Goal: Task Accomplishment & Management: Complete application form

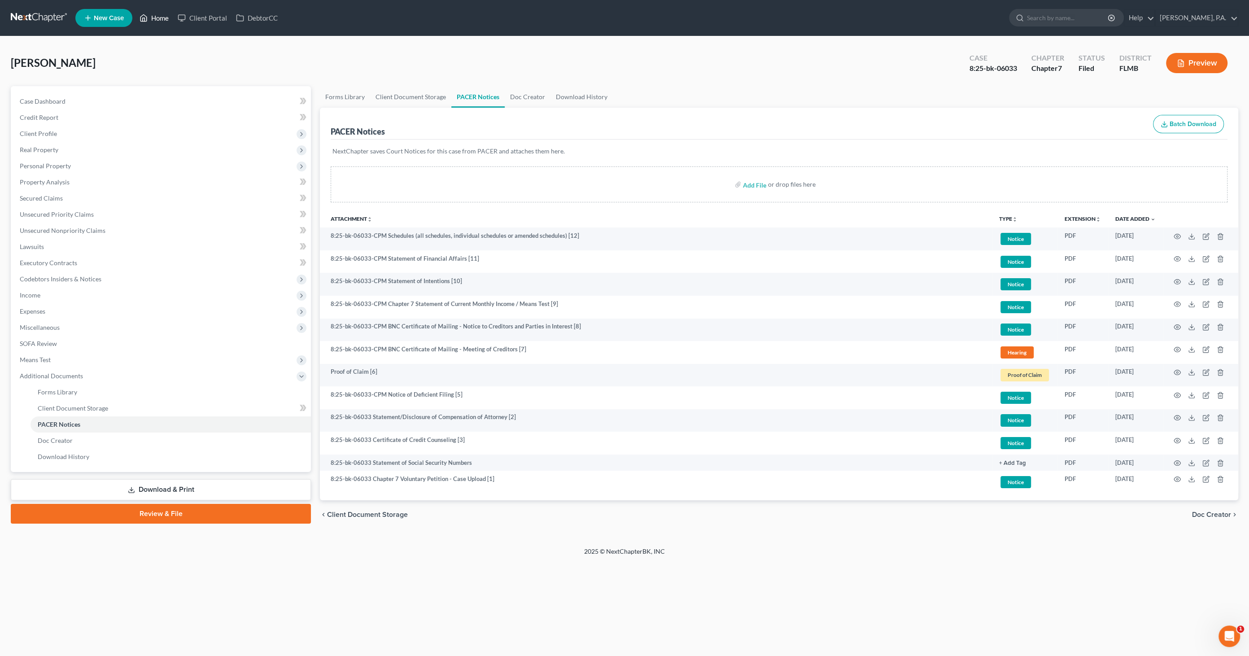
click at [166, 18] on link "Home" at bounding box center [154, 18] width 38 height 16
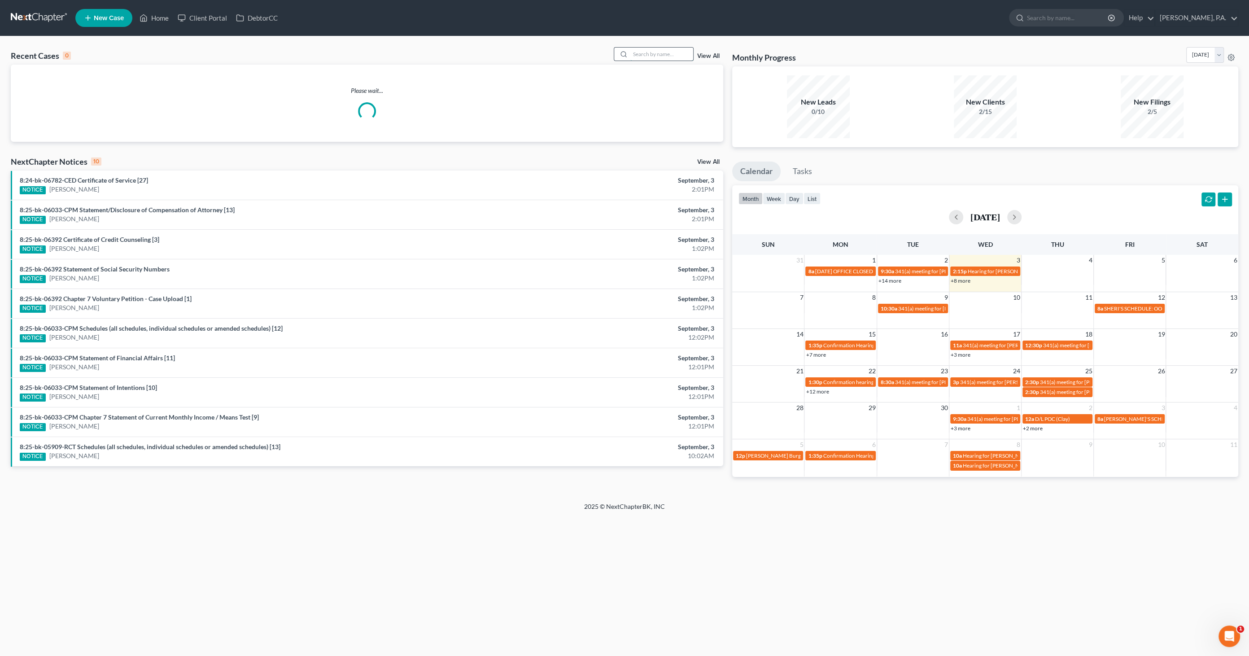
drag, startPoint x: 647, startPoint y: 56, endPoint x: 643, endPoint y: 58, distance: 5.6
click at [648, 56] on input "search" at bounding box center [661, 54] width 63 height 13
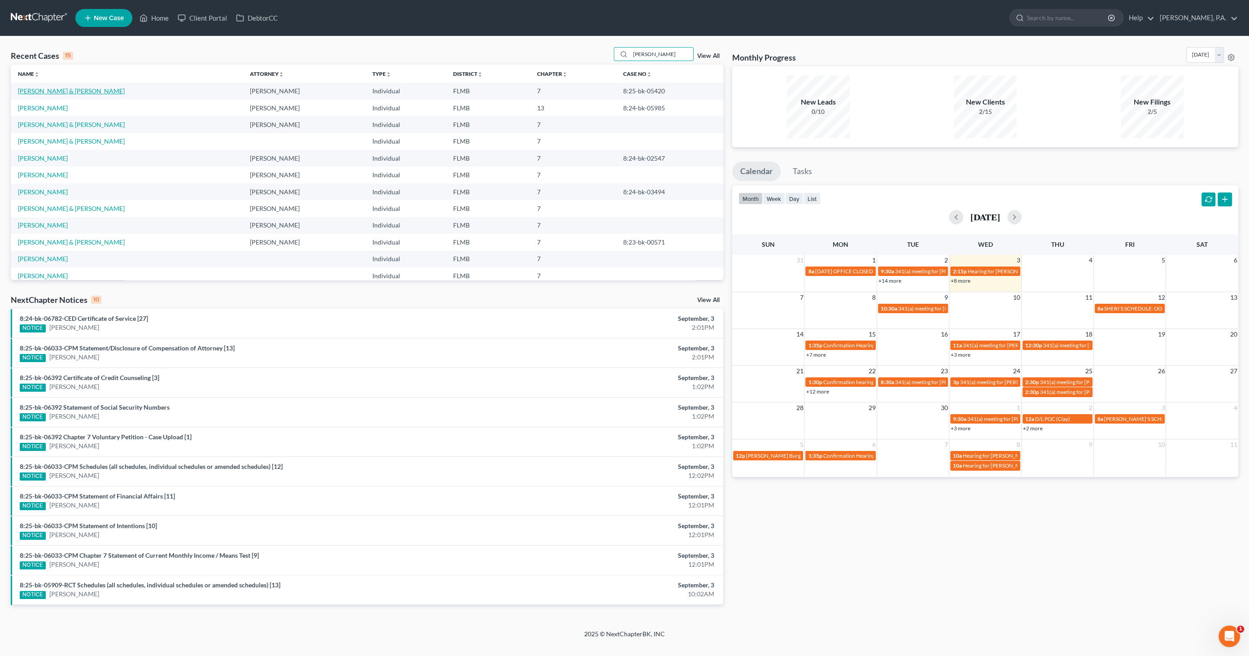
type input "johns"
click at [79, 92] on link "[PERSON_NAME] & [PERSON_NAME]" at bounding box center [71, 91] width 107 height 8
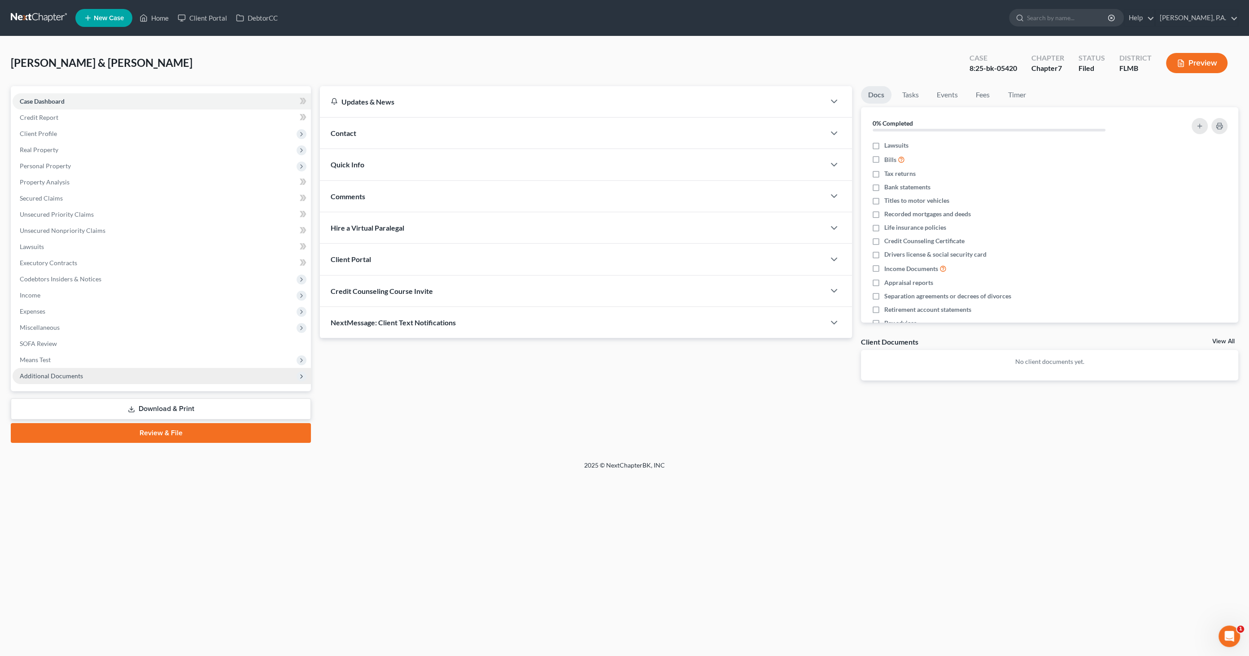
click at [66, 376] on span "Additional Documents" at bounding box center [51, 376] width 63 height 8
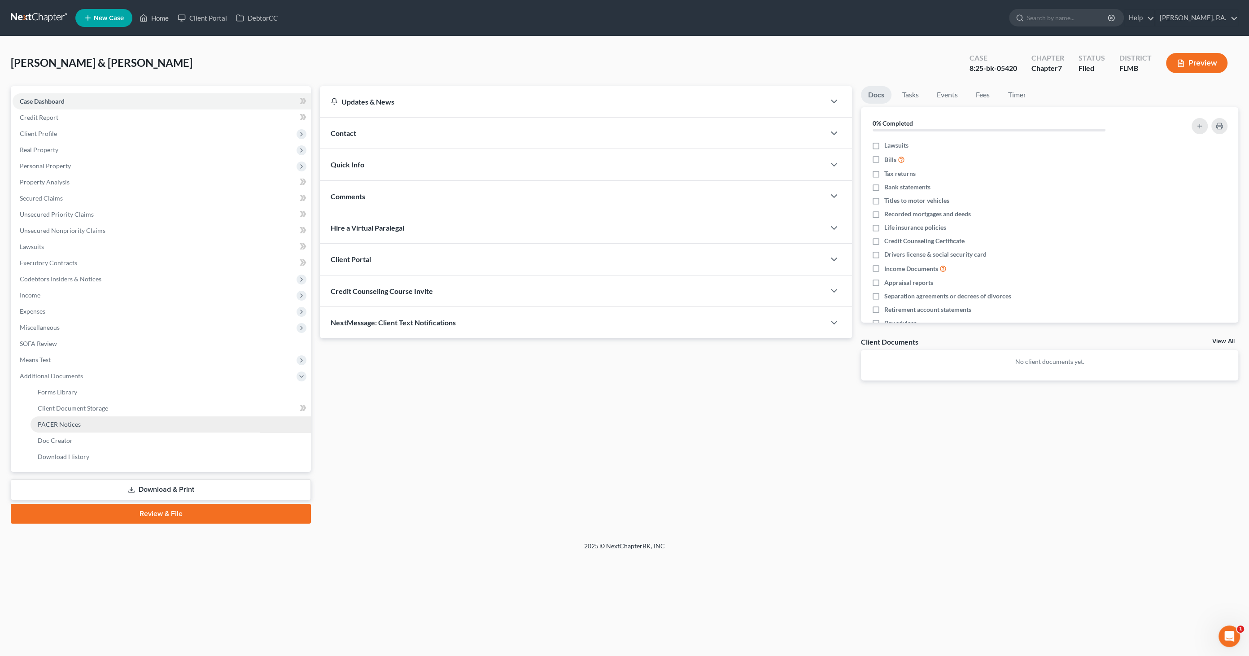
click at [66, 423] on span "PACER Notices" at bounding box center [59, 424] width 43 height 8
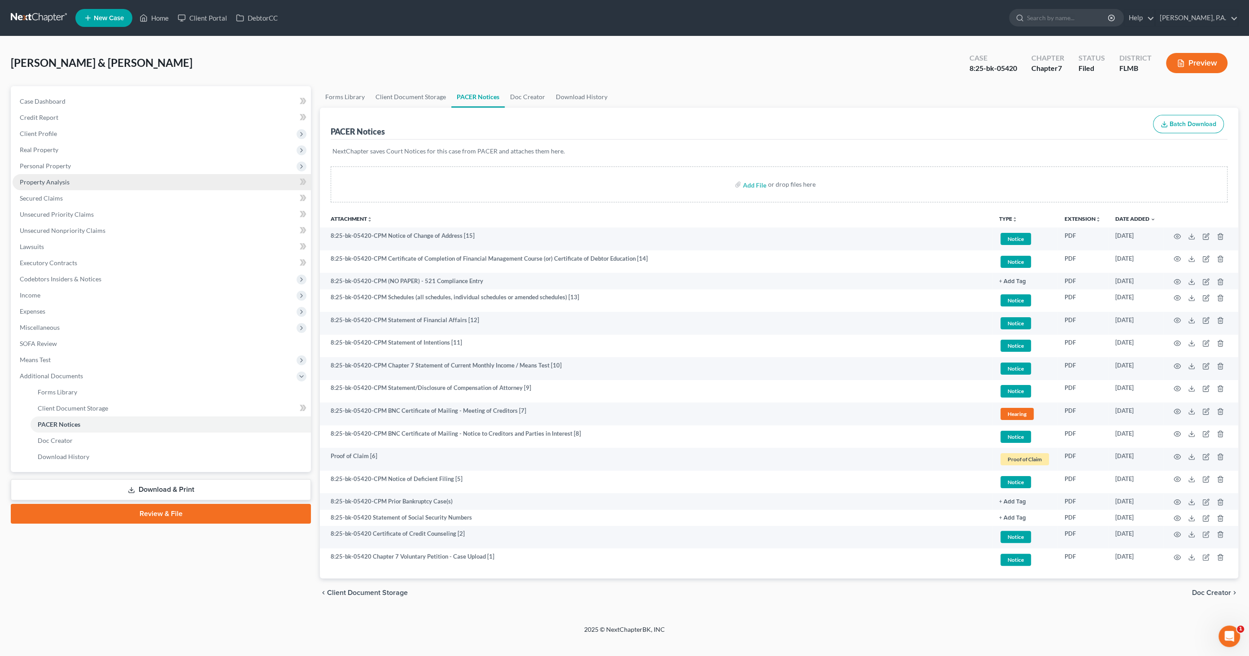
click at [66, 187] on link "Property Analysis" at bounding box center [162, 182] width 298 height 16
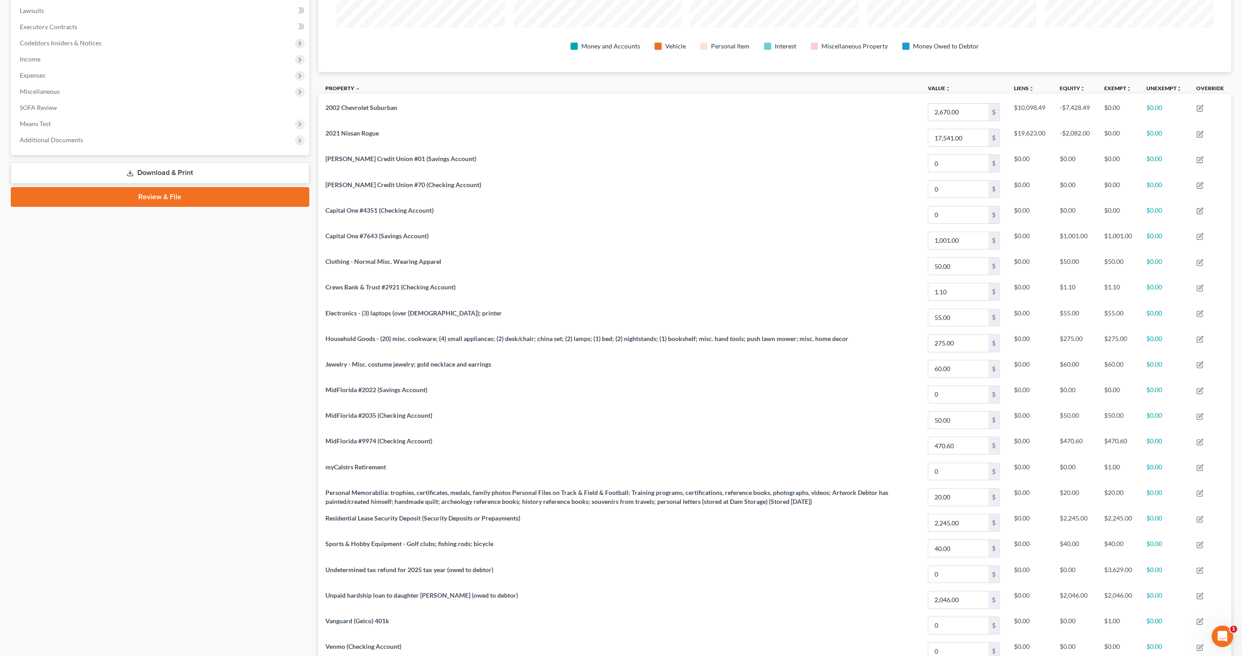
scroll to position [77, 0]
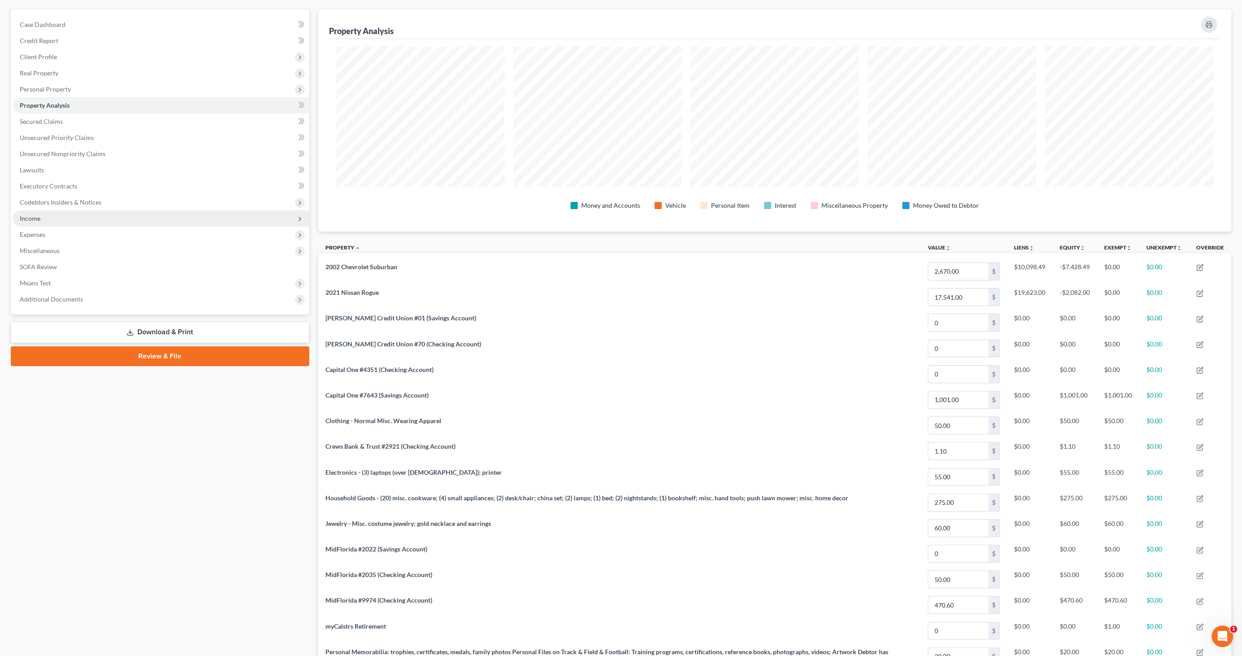
click at [54, 222] on span "Income" at bounding box center [161, 218] width 297 height 16
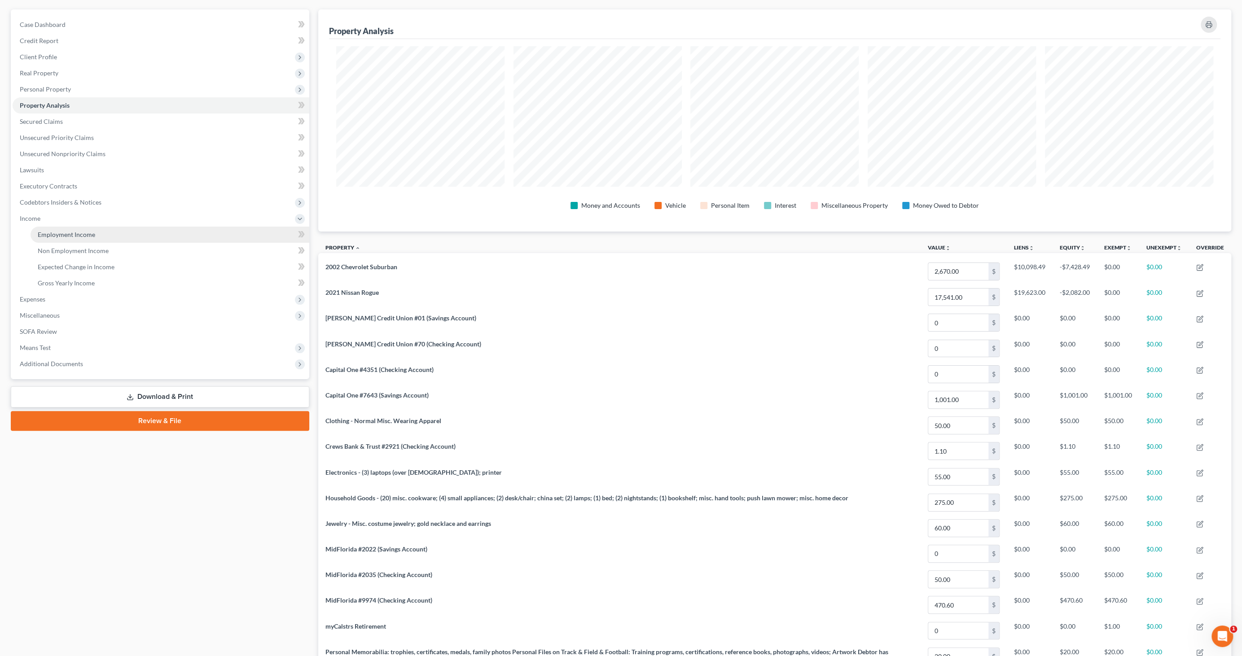
click at [53, 231] on span "Employment Income" at bounding box center [66, 235] width 57 height 8
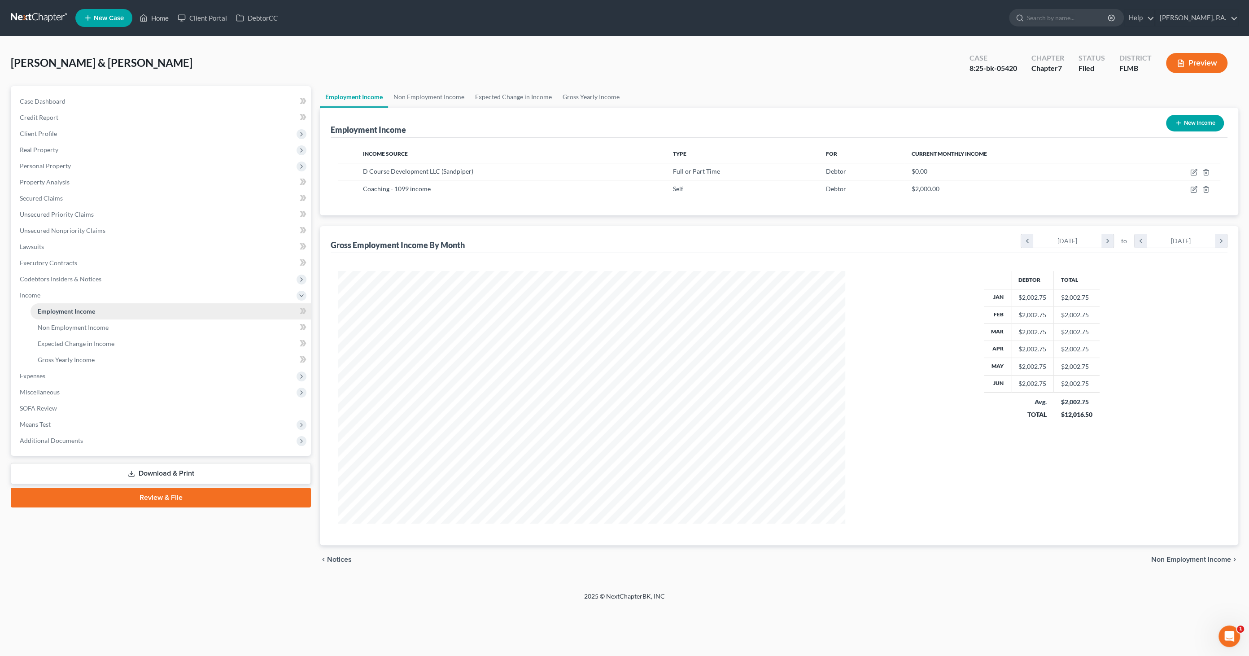
scroll to position [252, 525]
click at [1207, 56] on button "Preview" at bounding box center [1196, 63] width 61 height 20
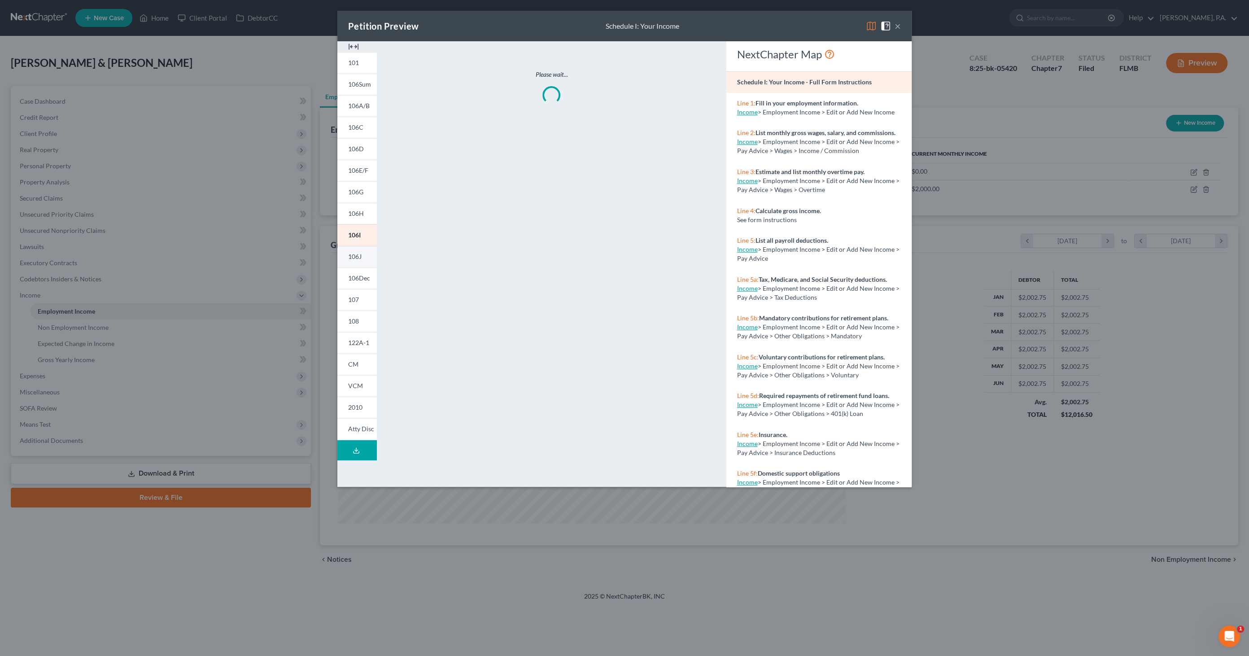
click at [358, 258] on span "106J" at bounding box center [354, 257] width 13 height 8
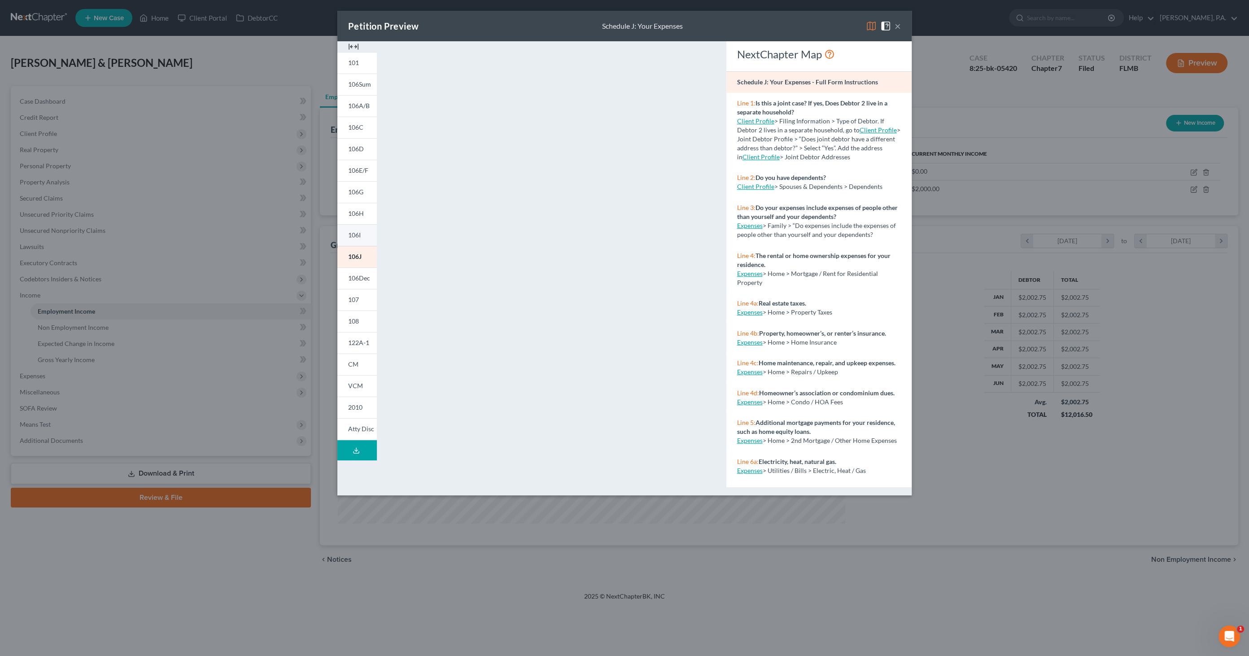
click at [366, 237] on link "106I" at bounding box center [356, 235] width 39 height 22
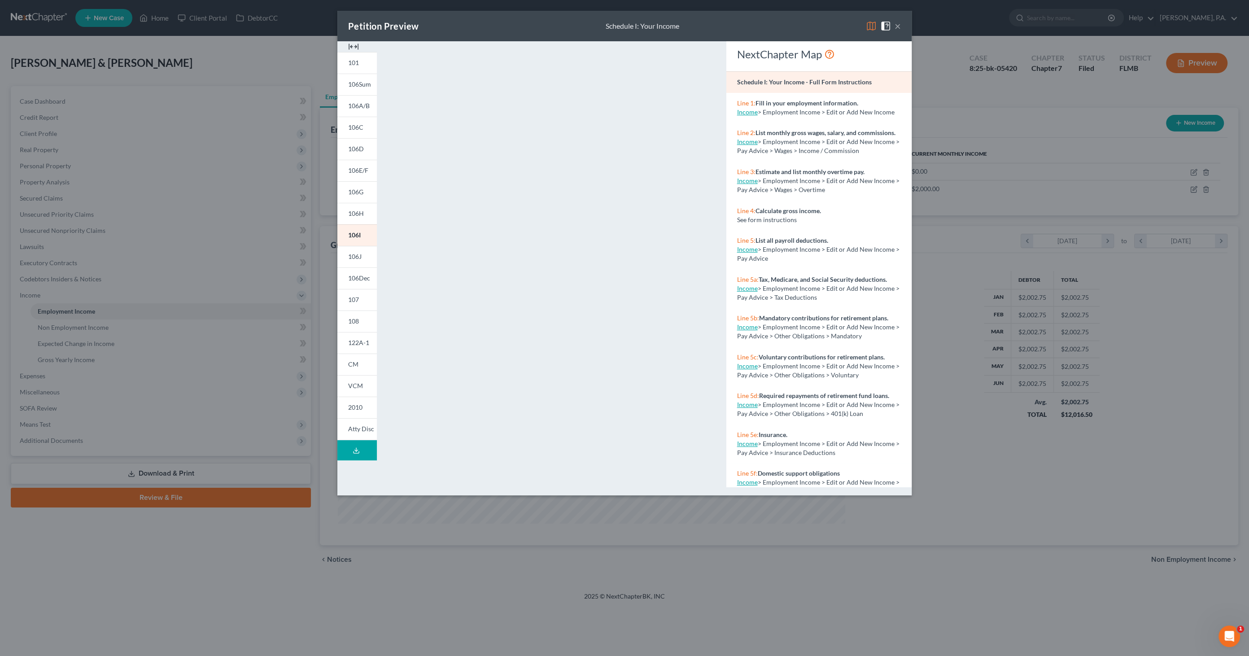
click at [900, 24] on button "×" at bounding box center [898, 26] width 6 height 11
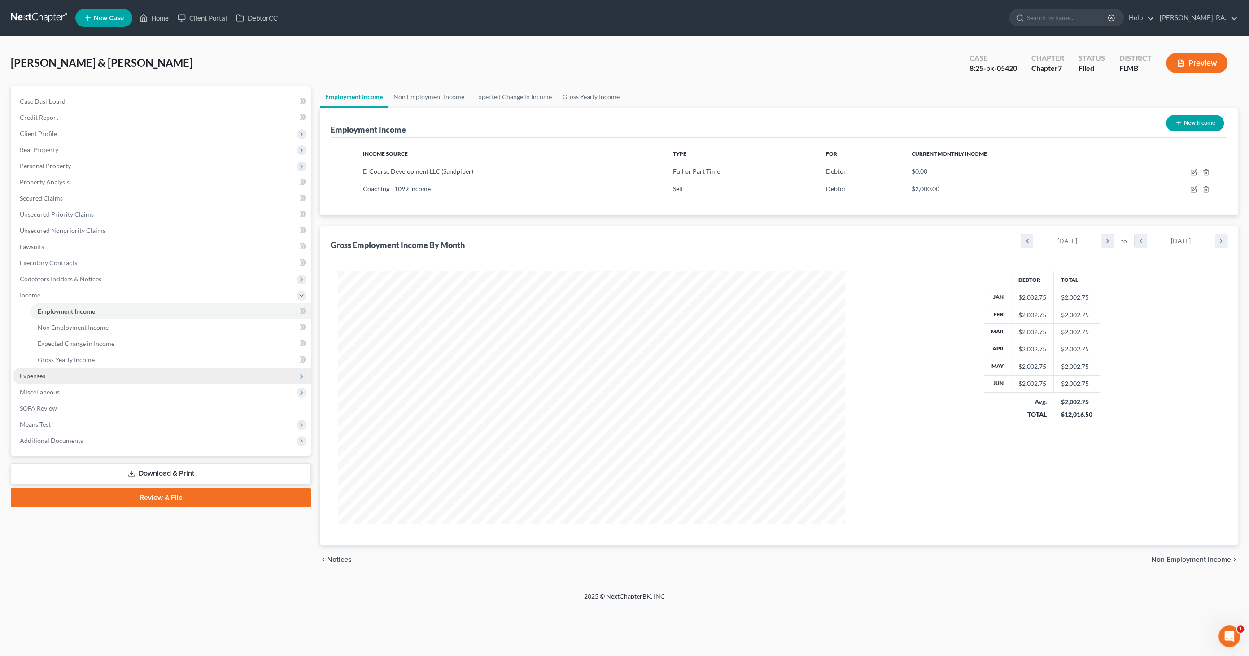
click at [37, 380] on span "Expenses" at bounding box center [162, 376] width 298 height 16
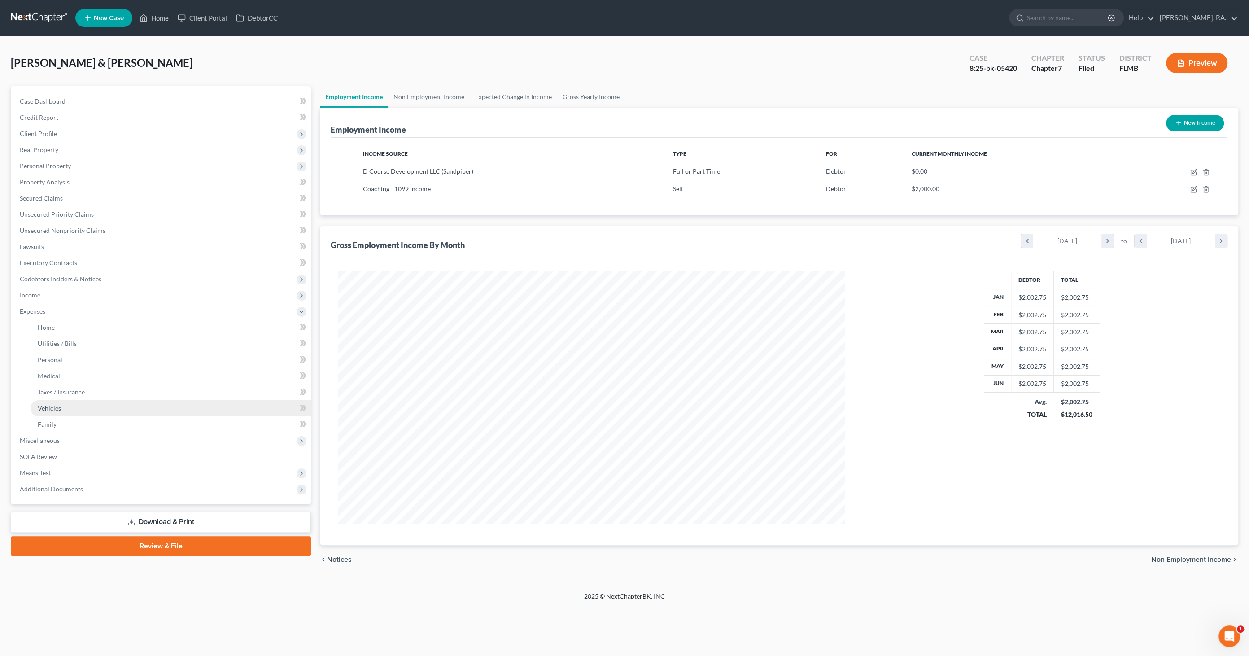
click at [52, 410] on span "Vehicles" at bounding box center [49, 408] width 23 height 8
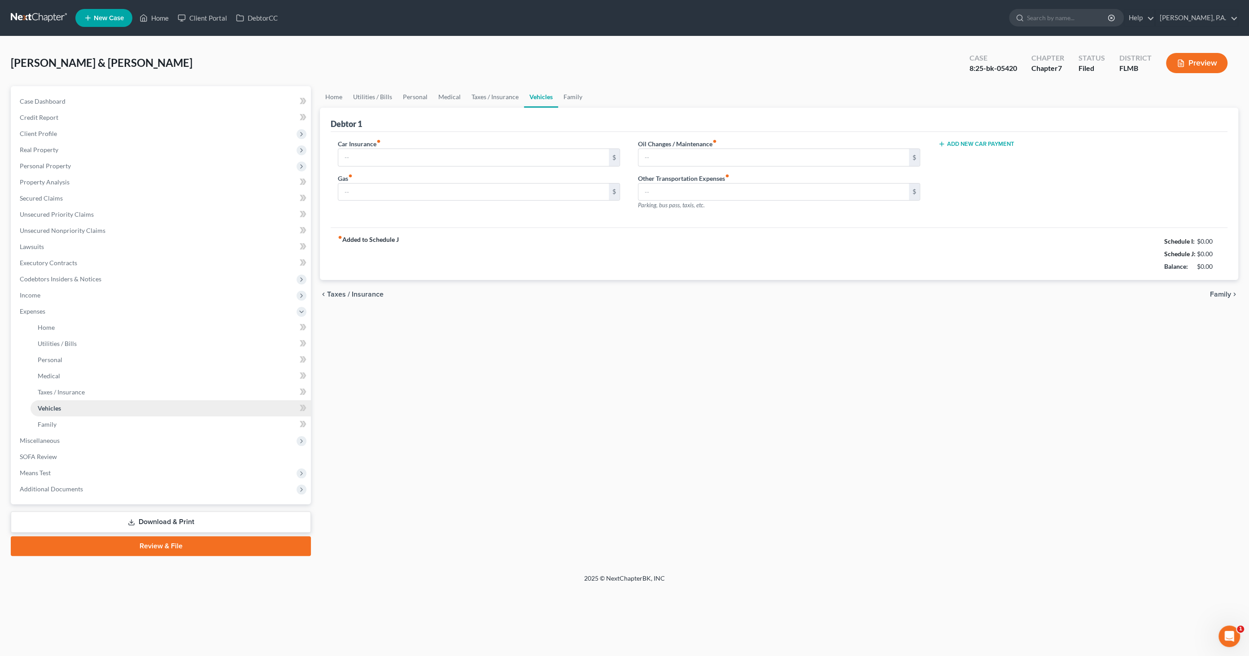
type input "510.00"
type input "150.00"
type input "100.00"
type input "0.00"
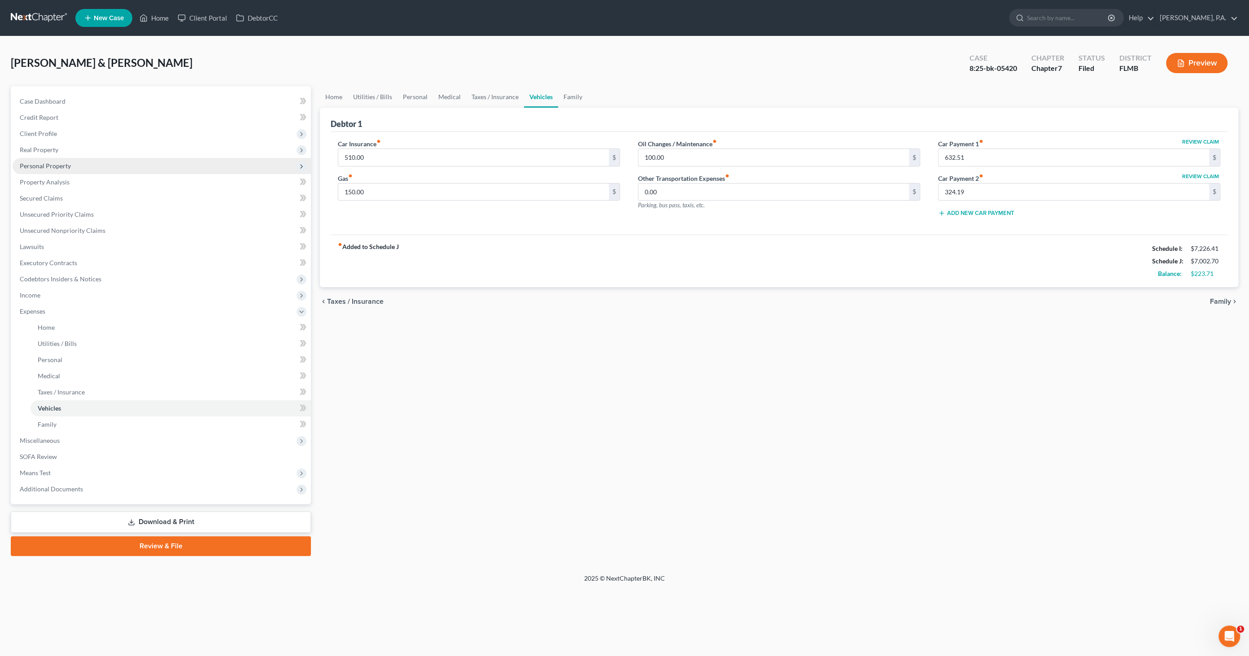
click at [59, 170] on span "Personal Property" at bounding box center [162, 166] width 298 height 16
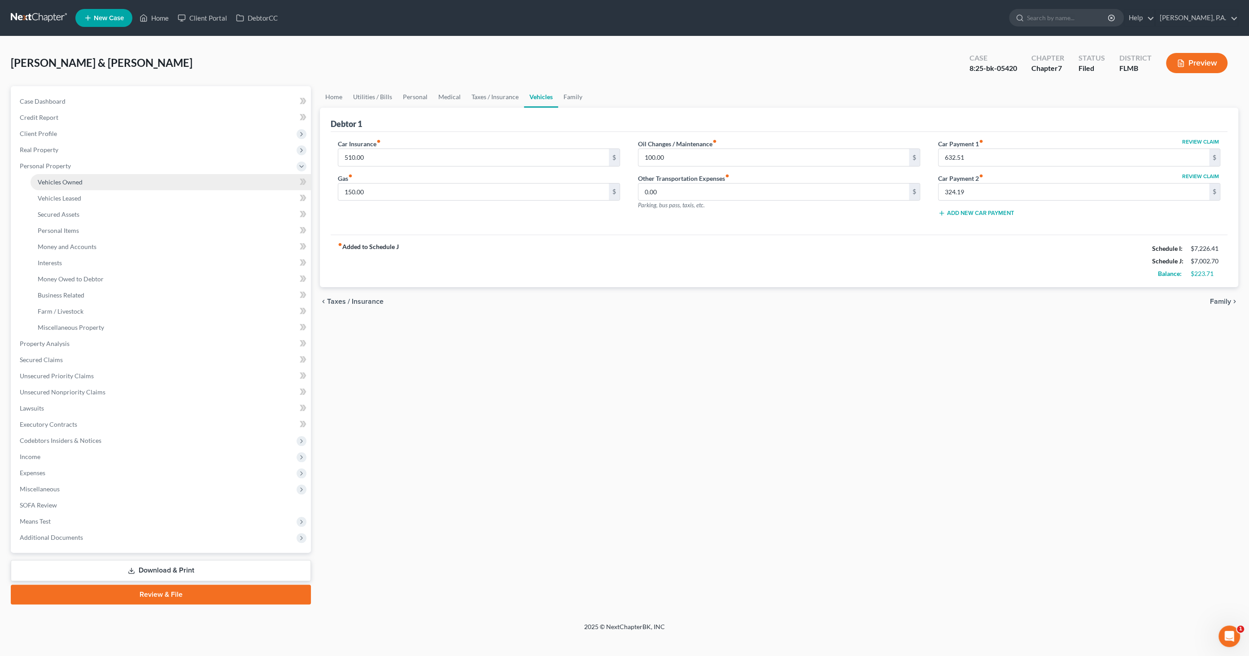
click at [67, 180] on span "Vehicles Owned" at bounding box center [60, 182] width 45 height 8
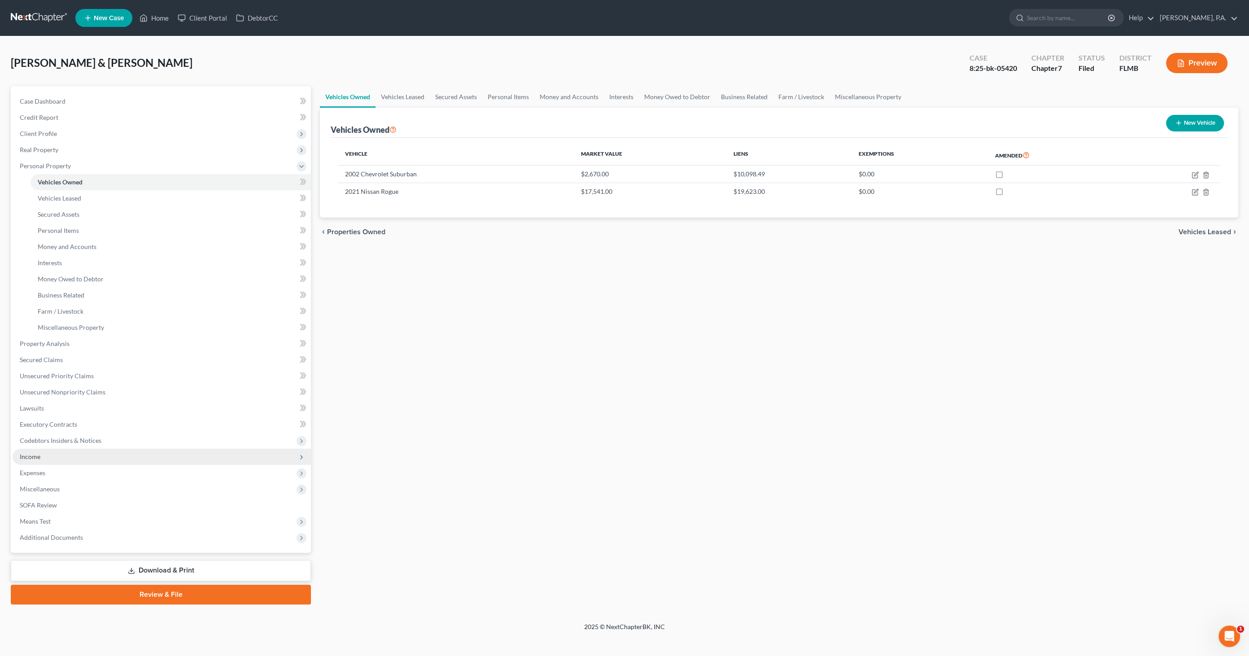
click at [50, 453] on span "Income" at bounding box center [162, 457] width 298 height 16
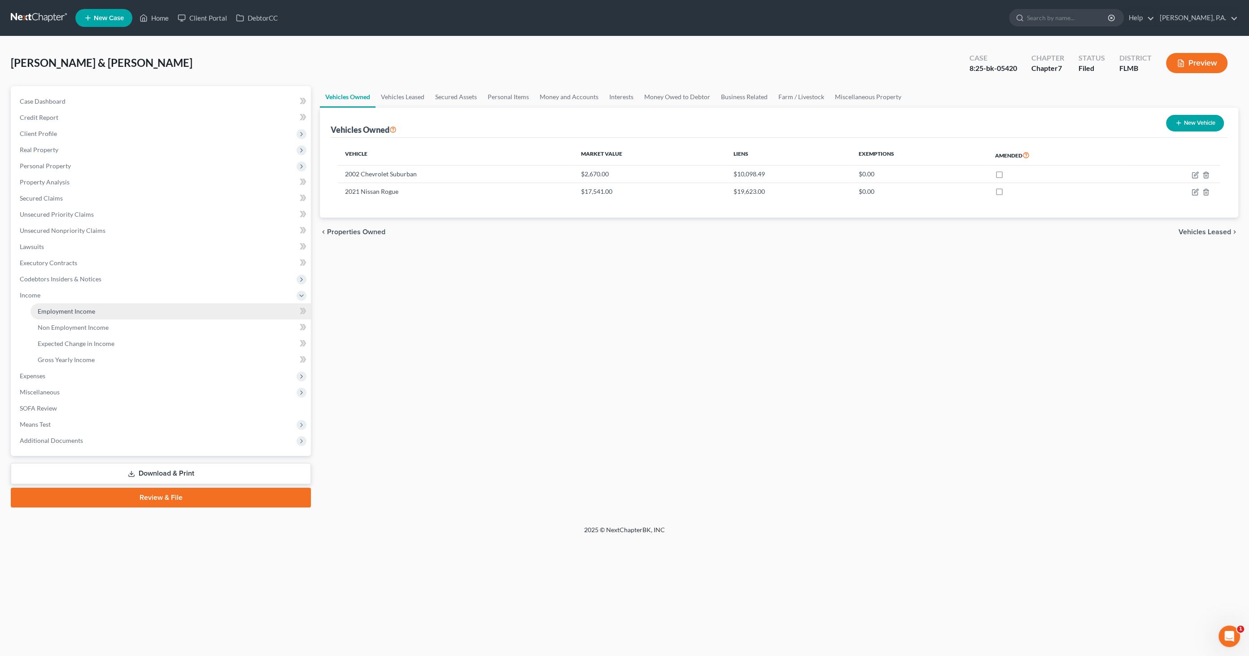
click at [63, 311] on span "Employment Income" at bounding box center [66, 311] width 57 height 8
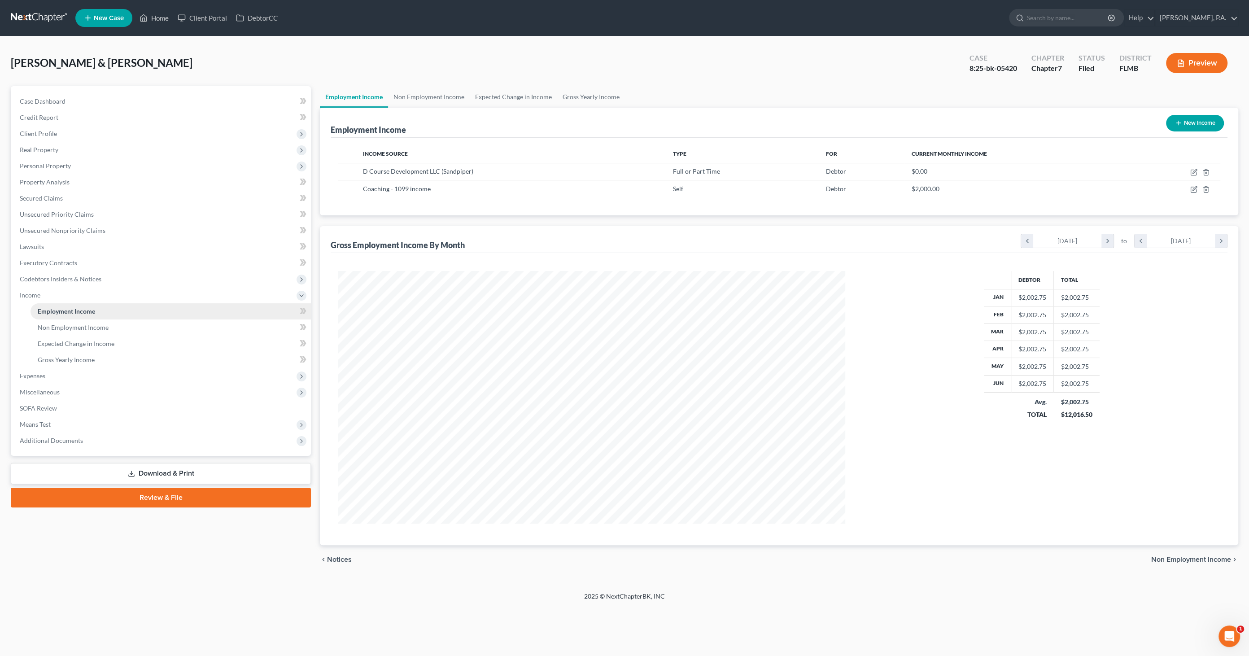
scroll to position [252, 525]
click at [66, 327] on span "Non Employment Income" at bounding box center [73, 328] width 71 height 8
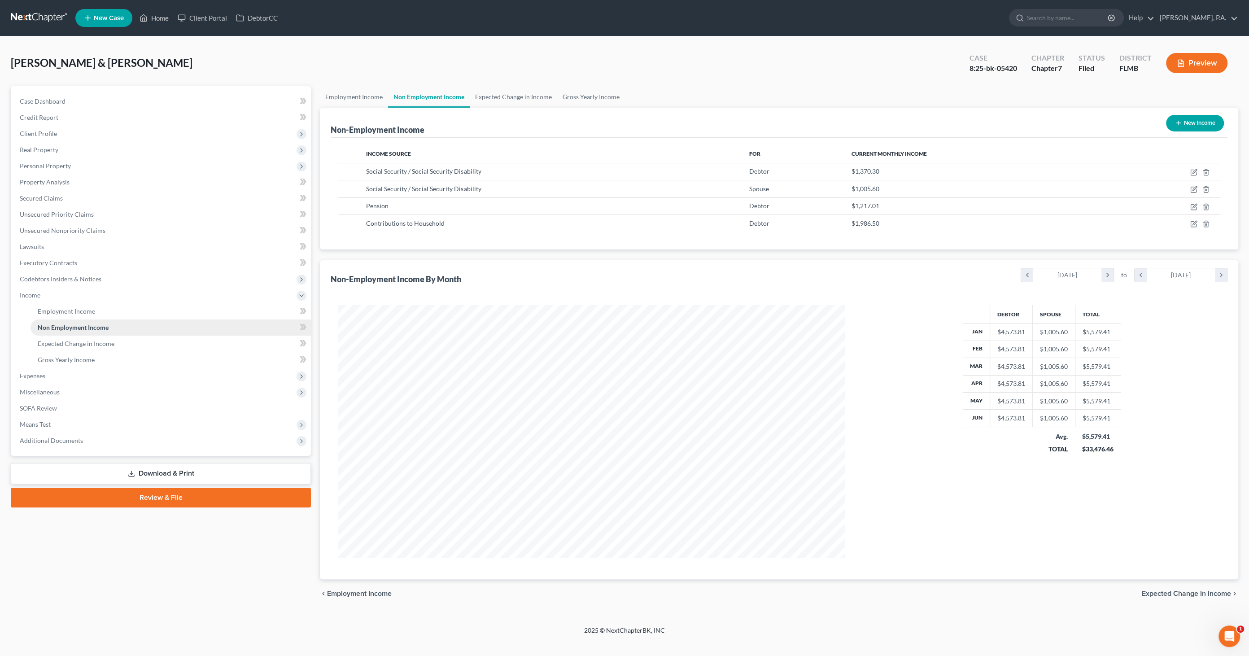
scroll to position [252, 525]
click at [49, 370] on span "Expenses" at bounding box center [162, 376] width 298 height 16
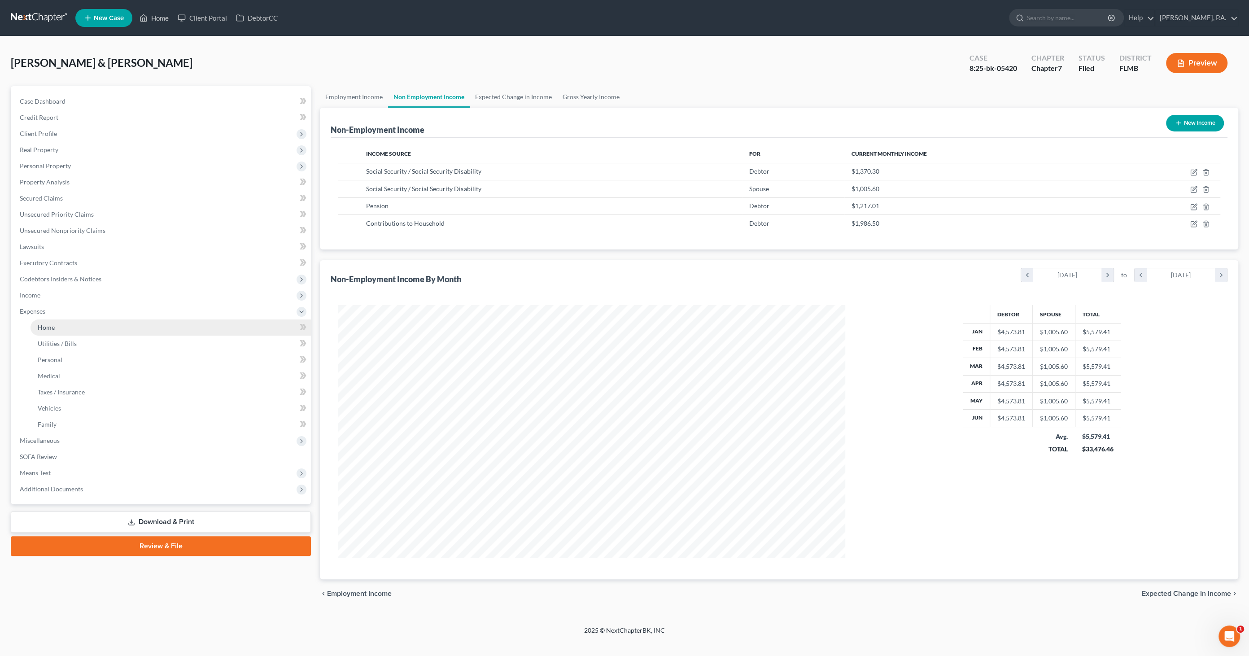
click at [56, 329] on link "Home" at bounding box center [171, 327] width 280 height 16
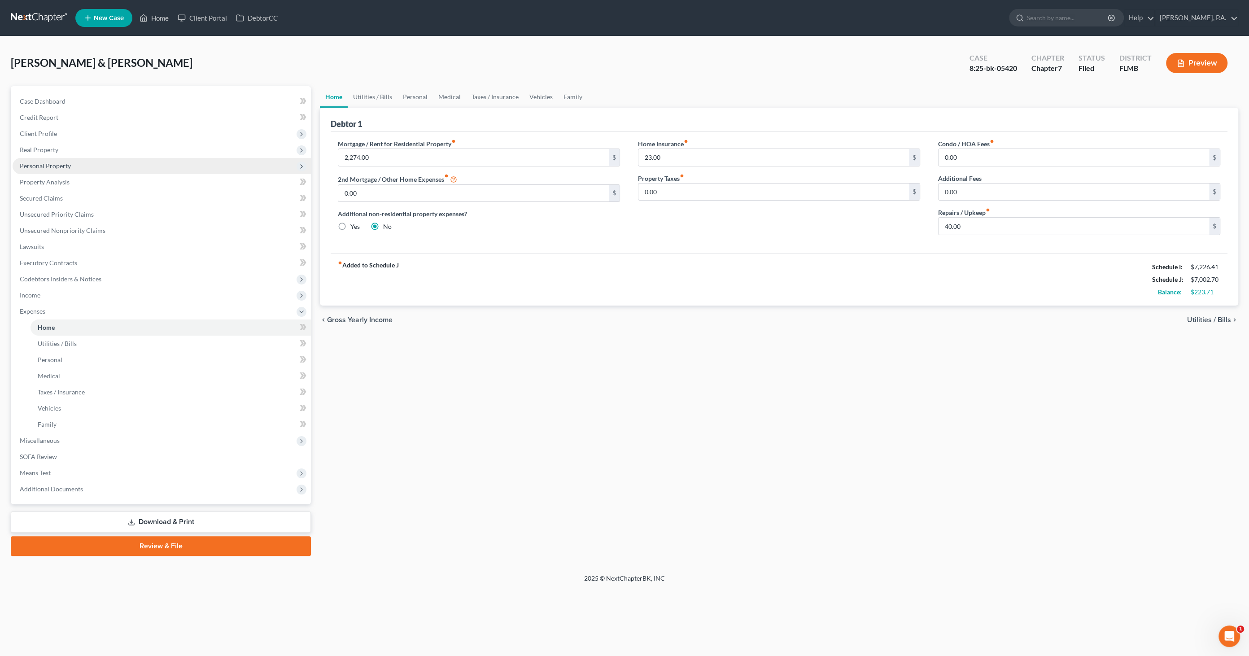
click at [54, 165] on span "Personal Property" at bounding box center [45, 166] width 51 height 8
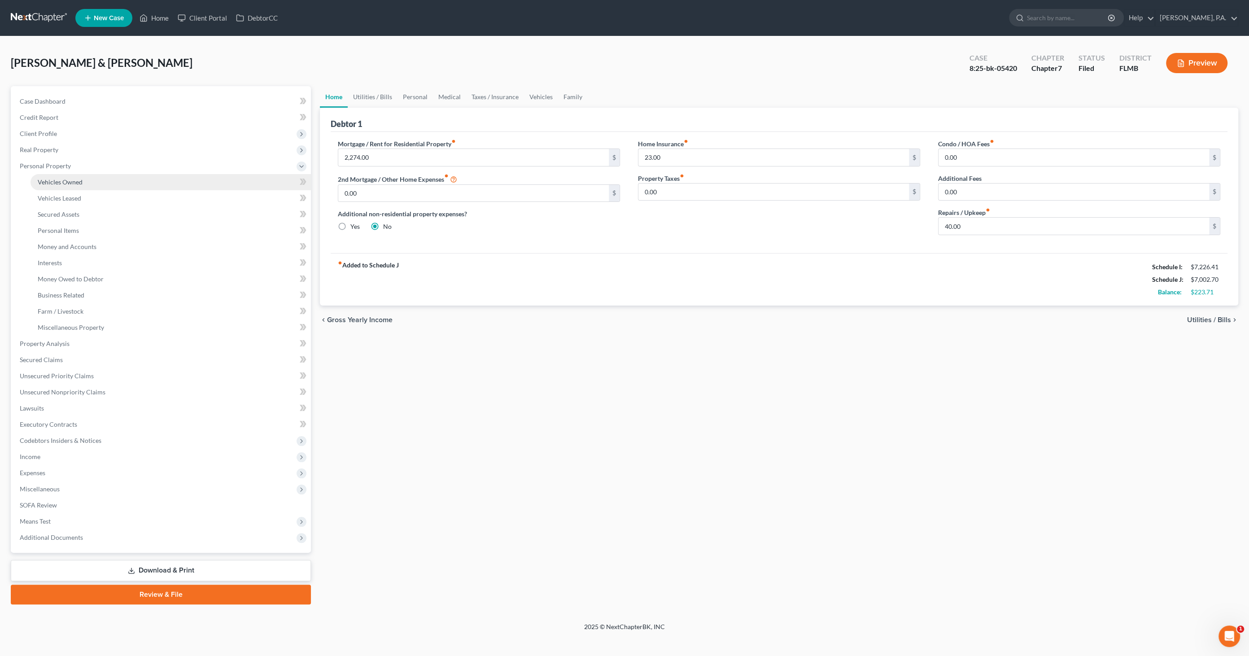
click at [65, 182] on span "Vehicles Owned" at bounding box center [60, 182] width 45 height 8
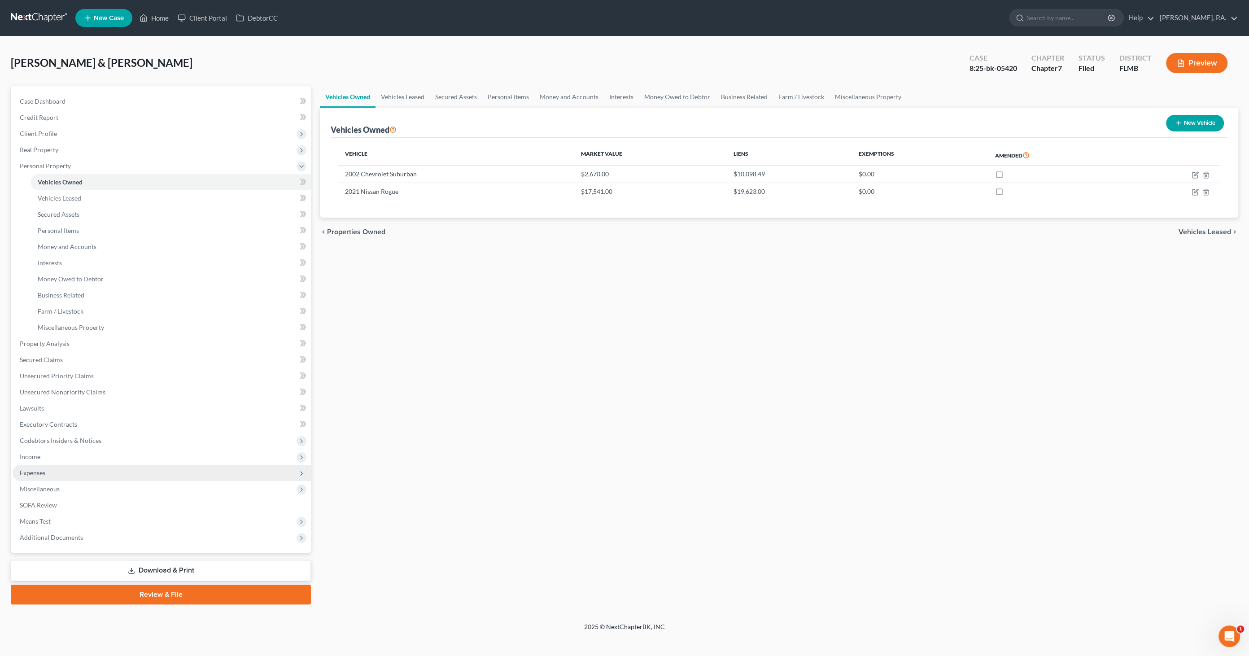
click at [50, 472] on span "Expenses" at bounding box center [162, 473] width 298 height 16
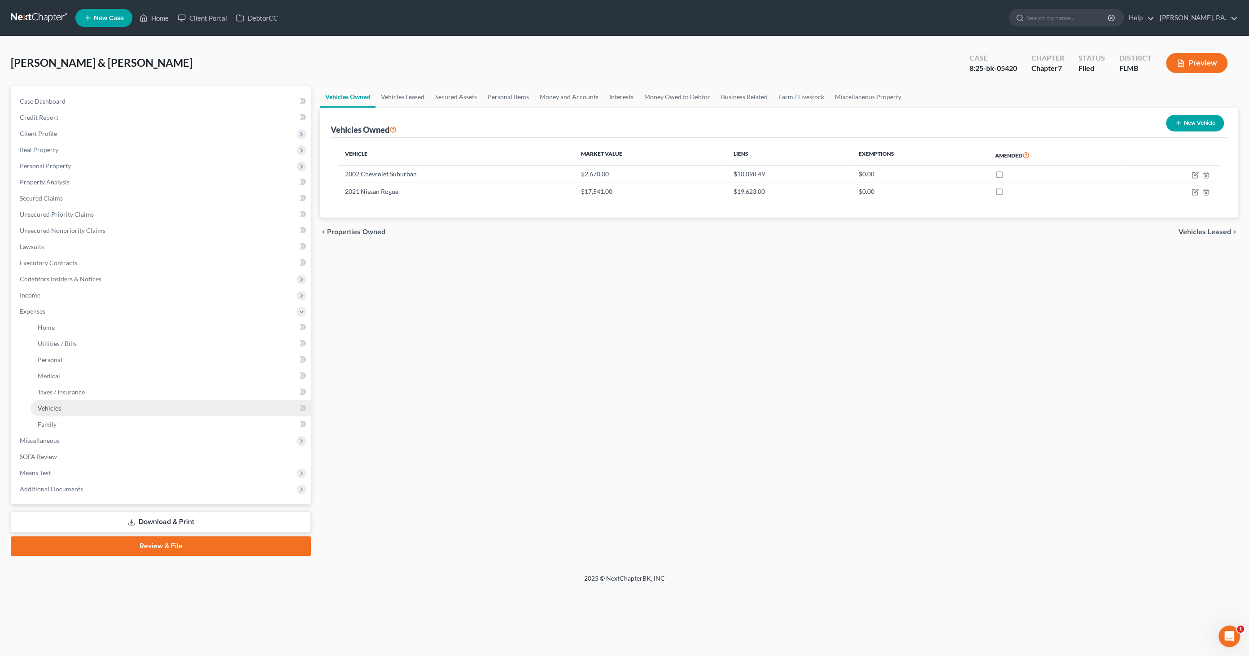
click at [65, 410] on link "Vehicles" at bounding box center [171, 408] width 280 height 16
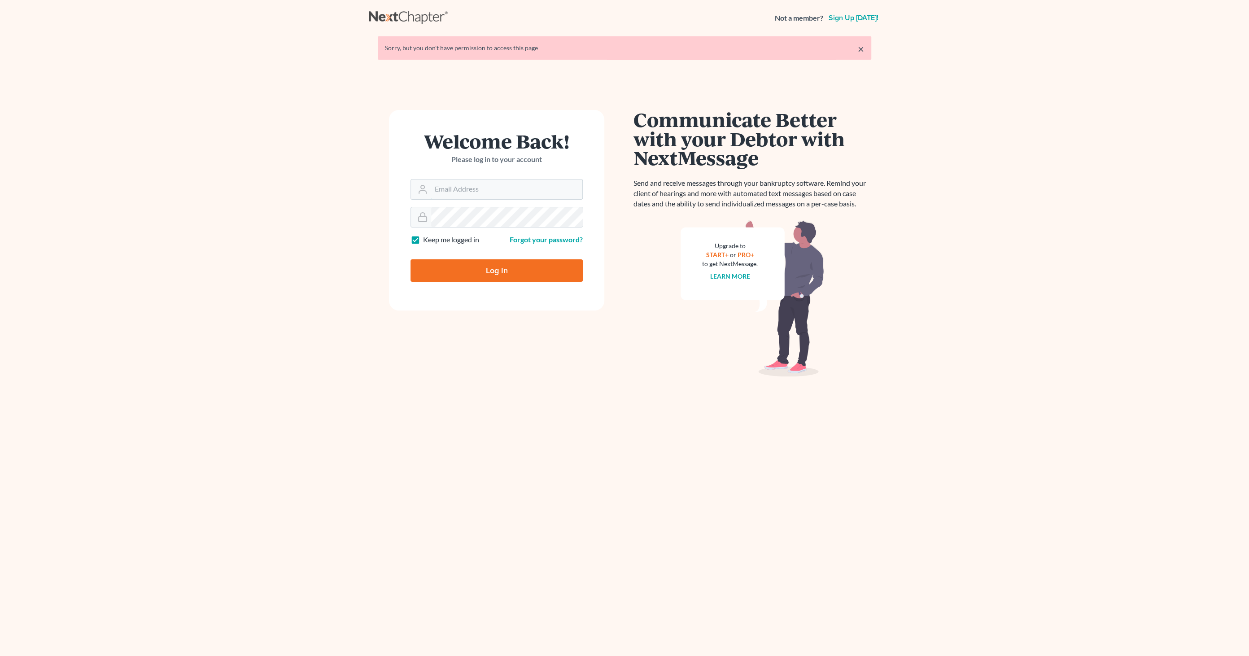
type input "[EMAIL_ADDRESS][DOMAIN_NAME]"
click at [517, 277] on input "Log In" at bounding box center [497, 270] width 172 height 22
type input "Thinking..."
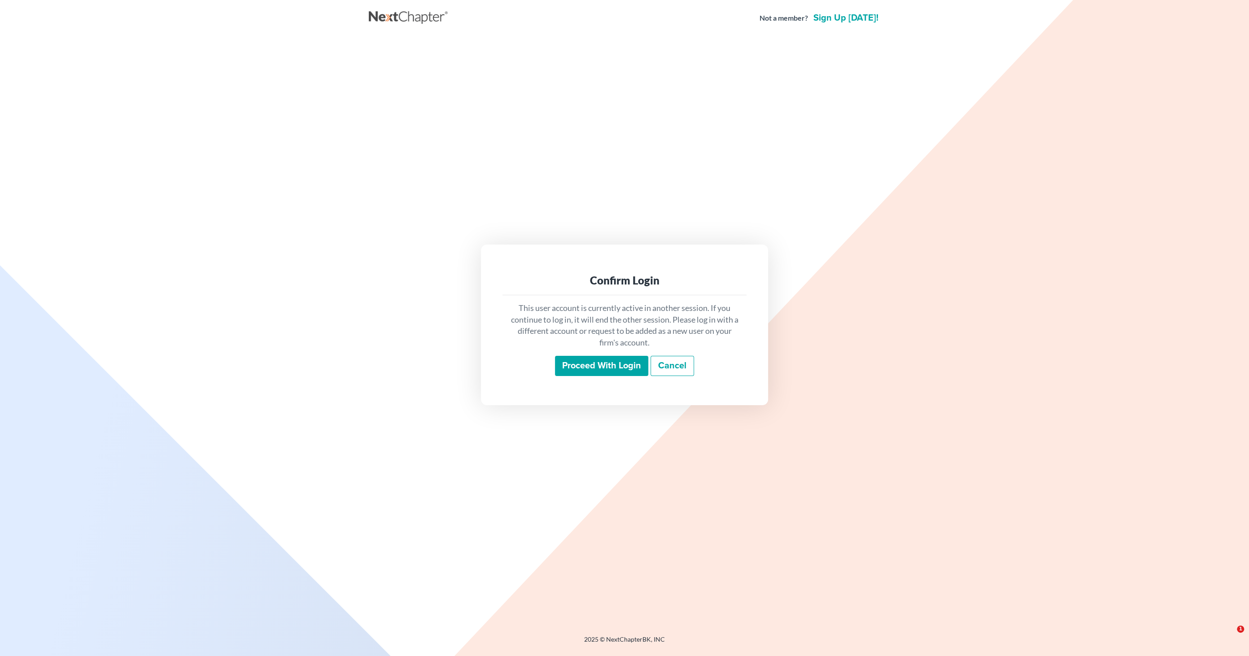
click at [601, 370] on input "Proceed with login" at bounding box center [601, 366] width 93 height 21
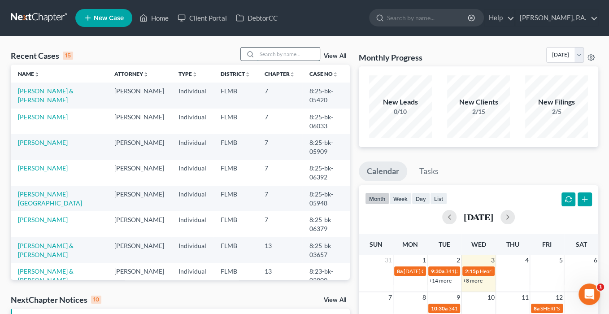
click at [277, 54] on input "search" at bounding box center [288, 54] width 63 height 13
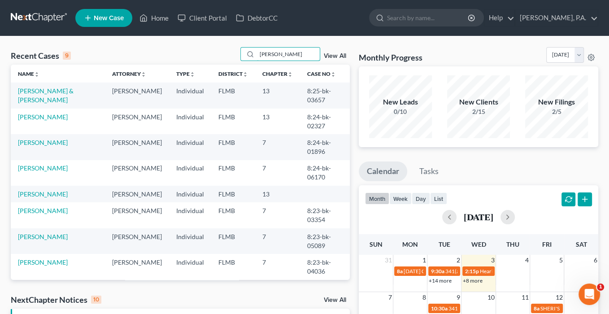
type input "[PERSON_NAME]"
click at [62, 86] on td "[PERSON_NAME] & [PERSON_NAME]" at bounding box center [58, 96] width 94 height 26
click at [62, 92] on link "[PERSON_NAME] & [PERSON_NAME]" at bounding box center [46, 95] width 56 height 17
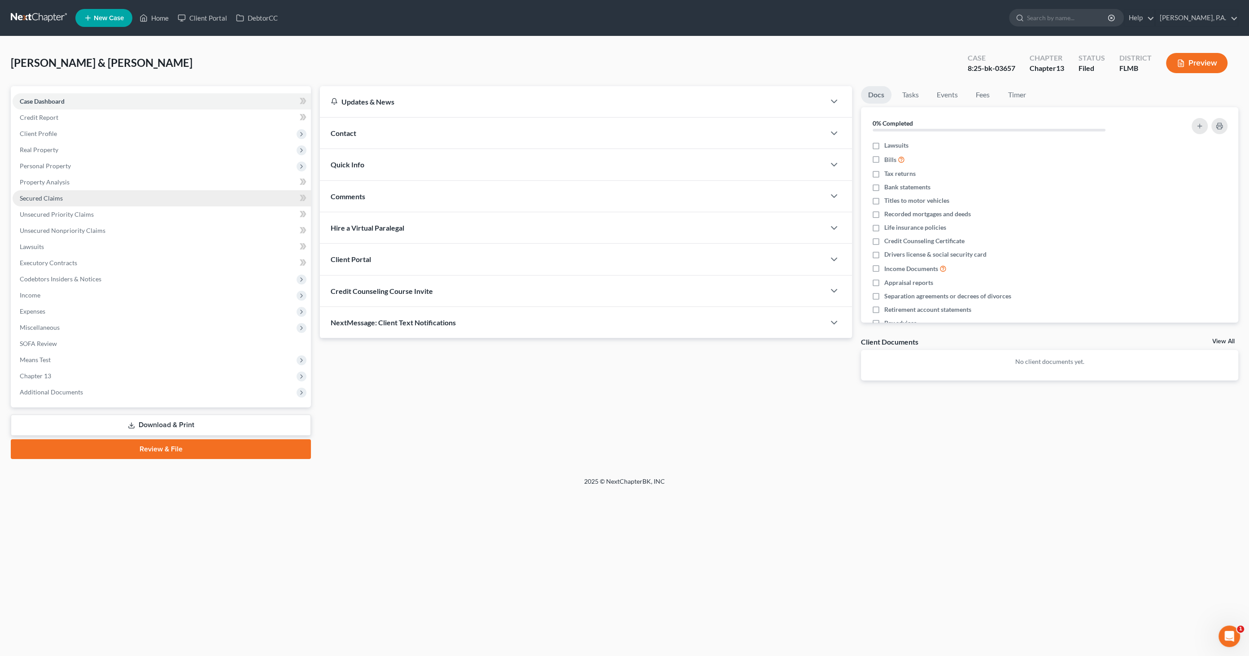
click at [53, 197] on span "Secured Claims" at bounding box center [41, 198] width 43 height 8
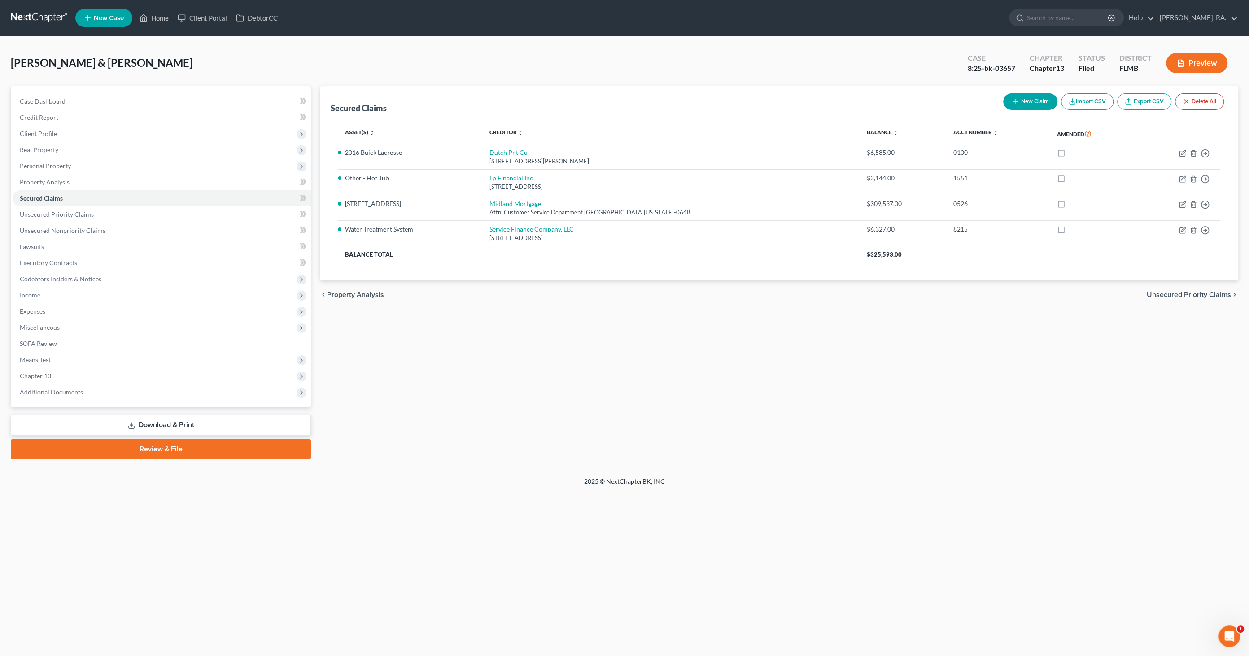
click at [1030, 98] on button "New Claim" at bounding box center [1030, 101] width 54 height 17
select select "2"
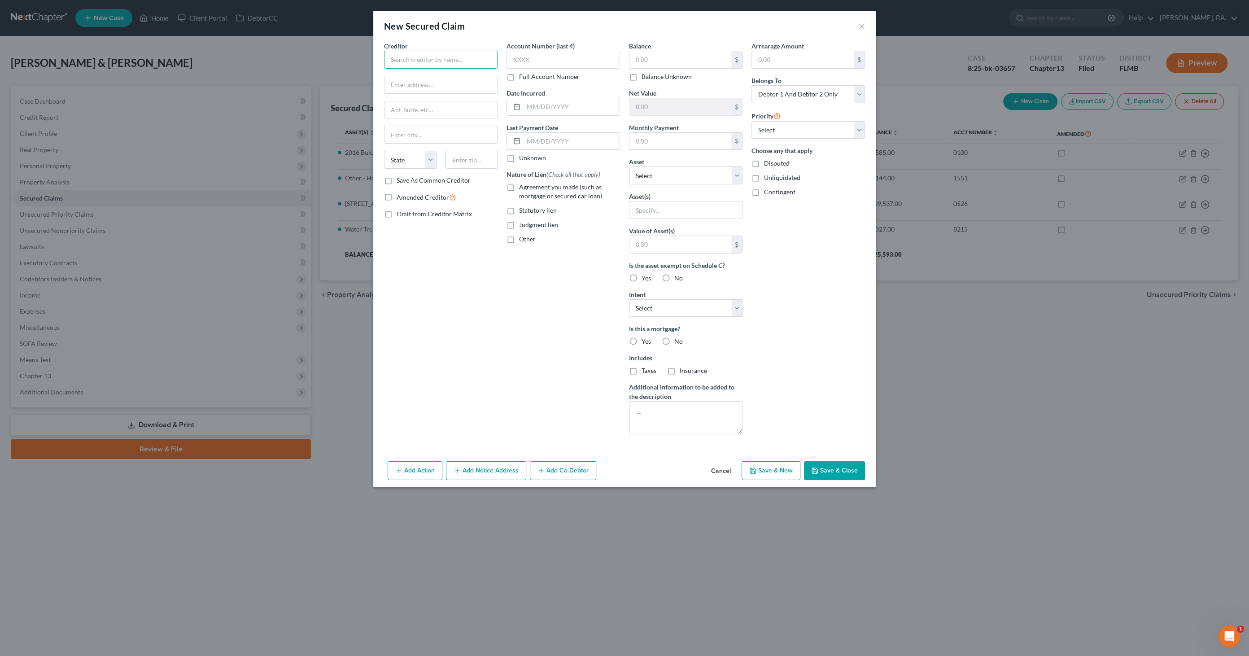
click at [415, 57] on input "text" at bounding box center [441, 60] width 114 height 18
type input "Squire's Grove Homeowners Association, Inc."
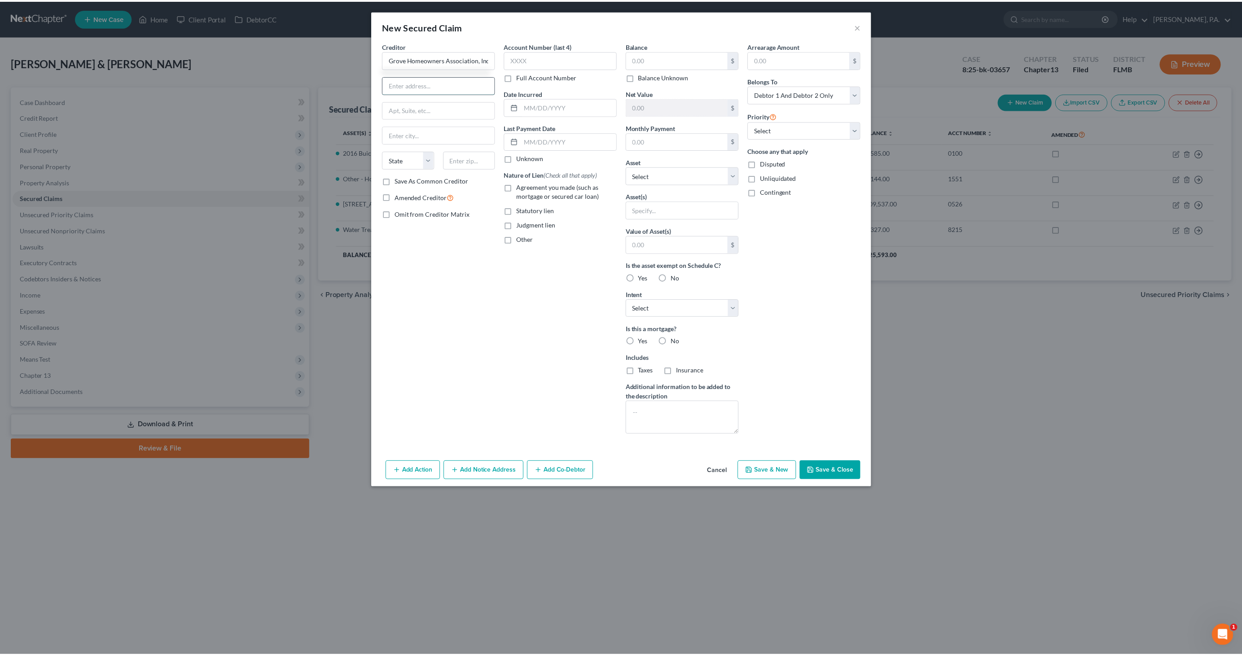
scroll to position [0, 0]
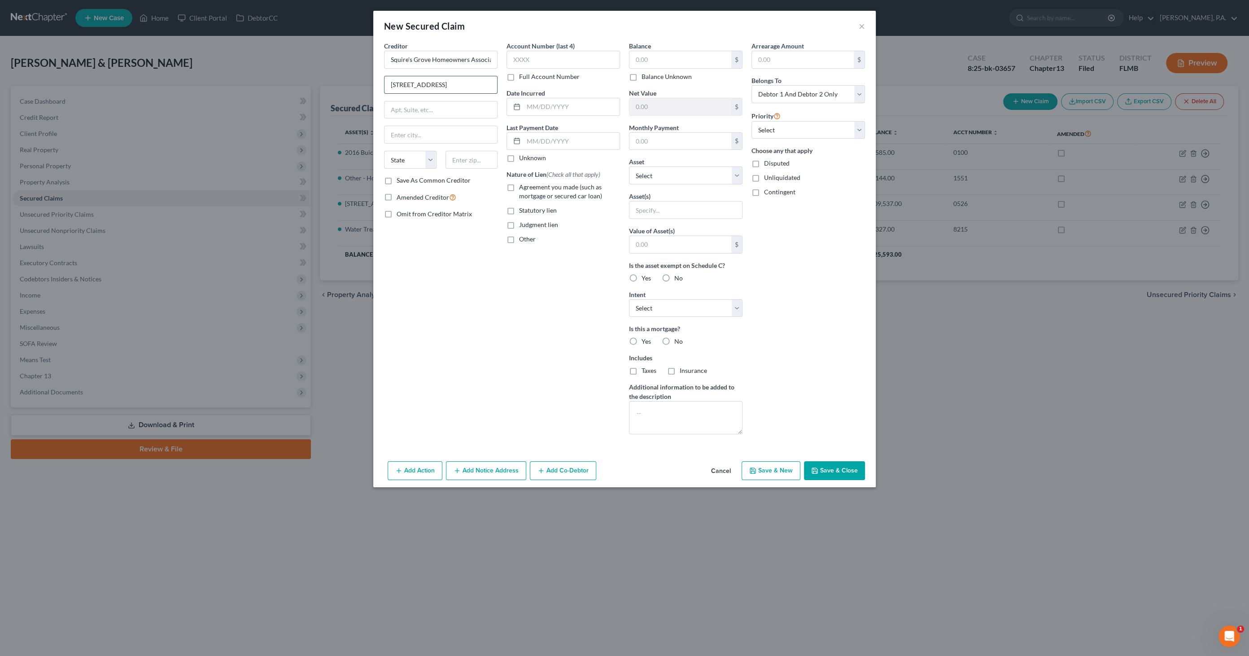
type input "[STREET_ADDRESS]"
type input "Suite 202"
type input "Celebration"
select select "9"
type input "34747"
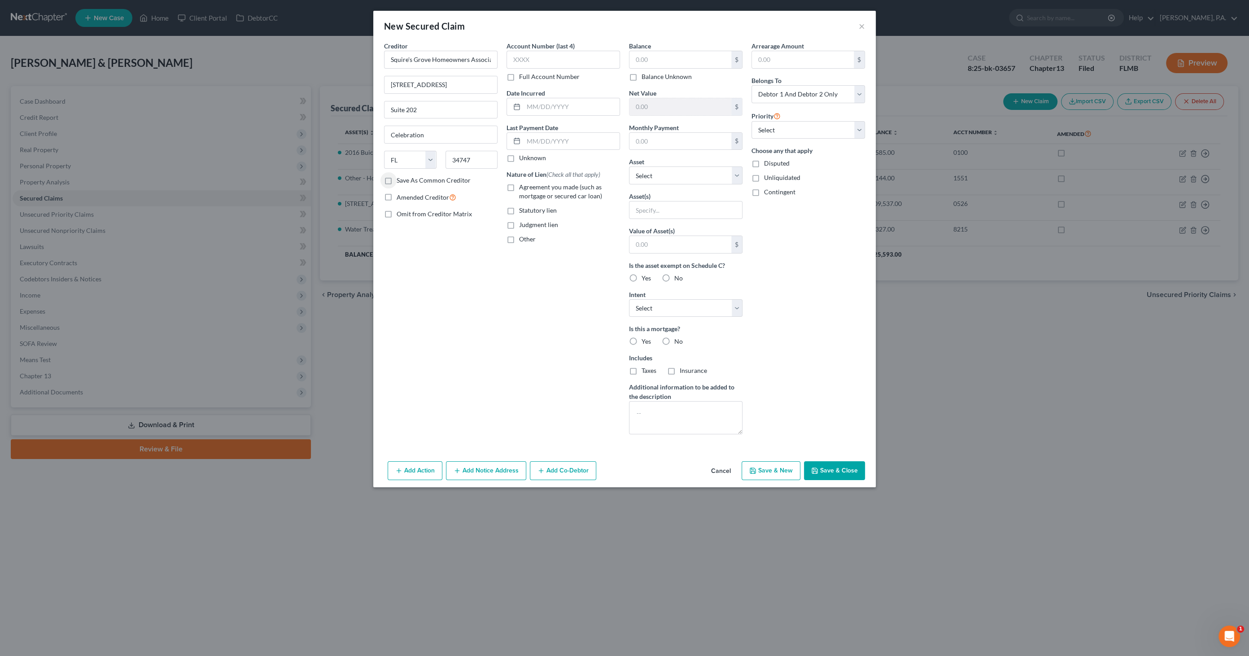
type input "Kissimmee"
click at [551, 209] on span "Statutory lien" at bounding box center [538, 210] width 38 height 8
click at [529, 209] on input "Statutory lien" at bounding box center [526, 209] width 6 height 6
checkbox input "true"
click at [672, 61] on input "text" at bounding box center [681, 59] width 102 height 17
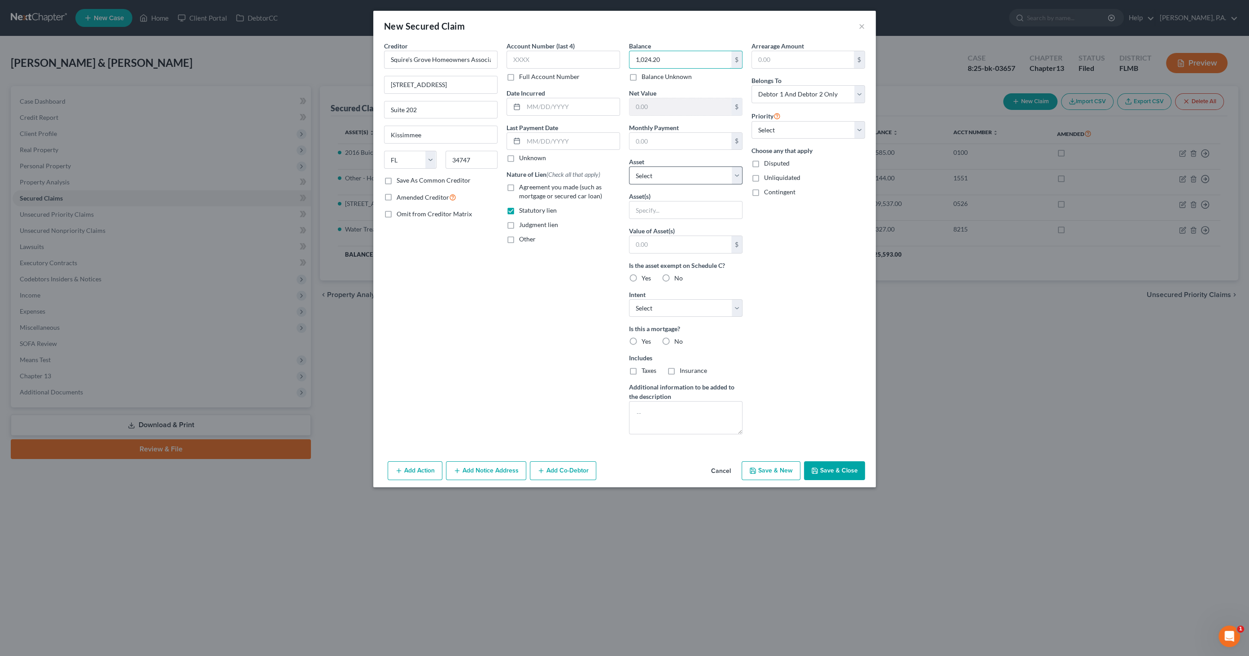
type input "1,024.20"
click at [663, 172] on select "Select Other Multiple Assets Disney Vacation Club - [GEOGRAPHIC_DATA] - $5750.0…" at bounding box center [686, 175] width 114 height 18
select select "12"
click at [629, 166] on select "Select Other Multiple Assets Disney Vacation Club - [GEOGRAPHIC_DATA] - $5750.0…" at bounding box center [686, 175] width 114 height 18
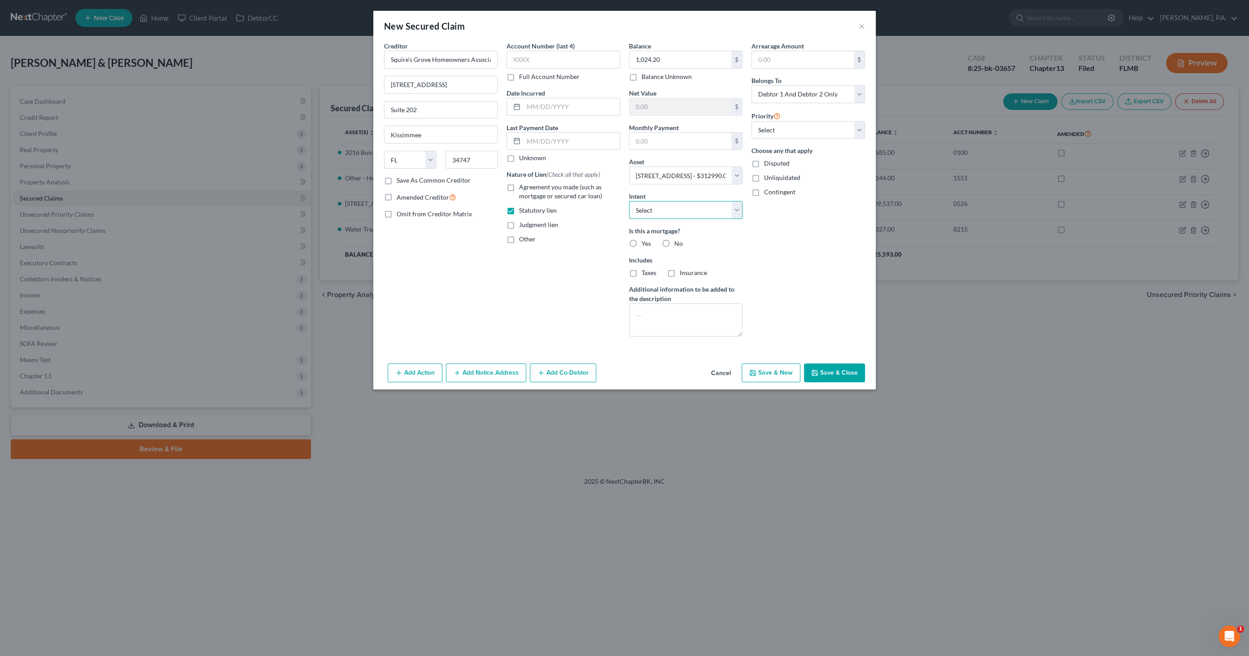
click at [678, 209] on select "Select Surrender Redeem Reaffirm Avoid Other" at bounding box center [686, 210] width 114 height 18
select select "2"
click at [629, 201] on select "Select Surrender Redeem Reaffirm Avoid Other" at bounding box center [686, 210] width 114 height 18
click at [674, 242] on label "No" at bounding box center [678, 243] width 9 height 9
click at [678, 242] on input "No" at bounding box center [681, 242] width 6 height 6
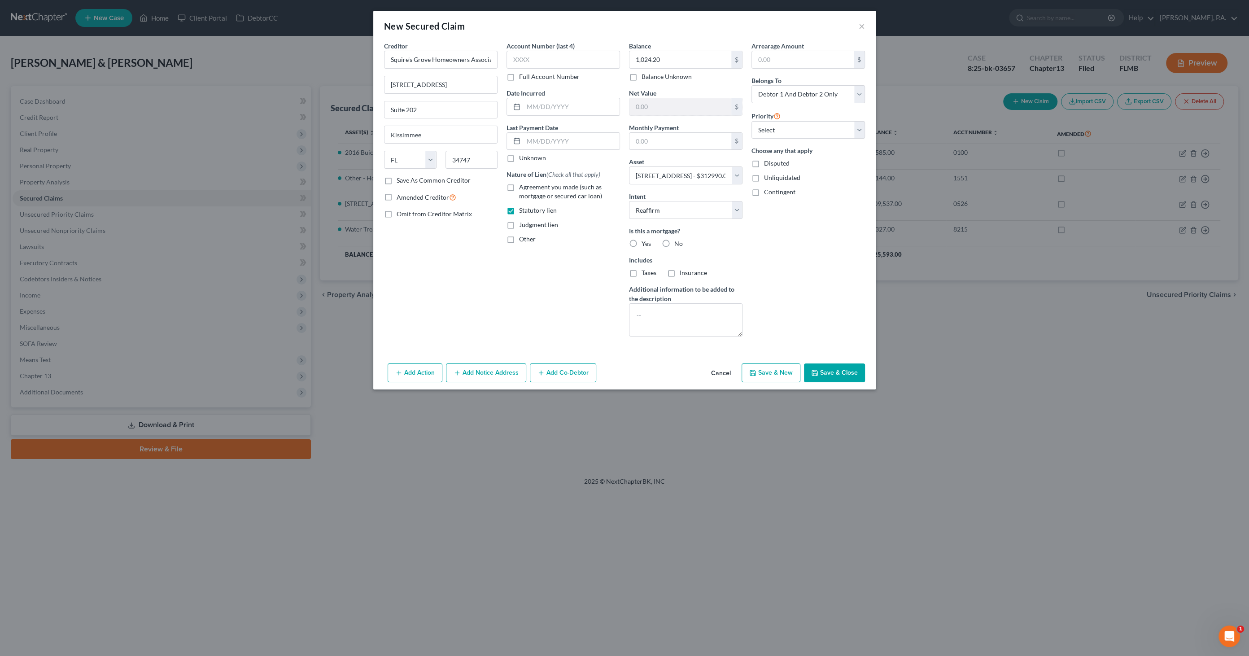
radio input "true"
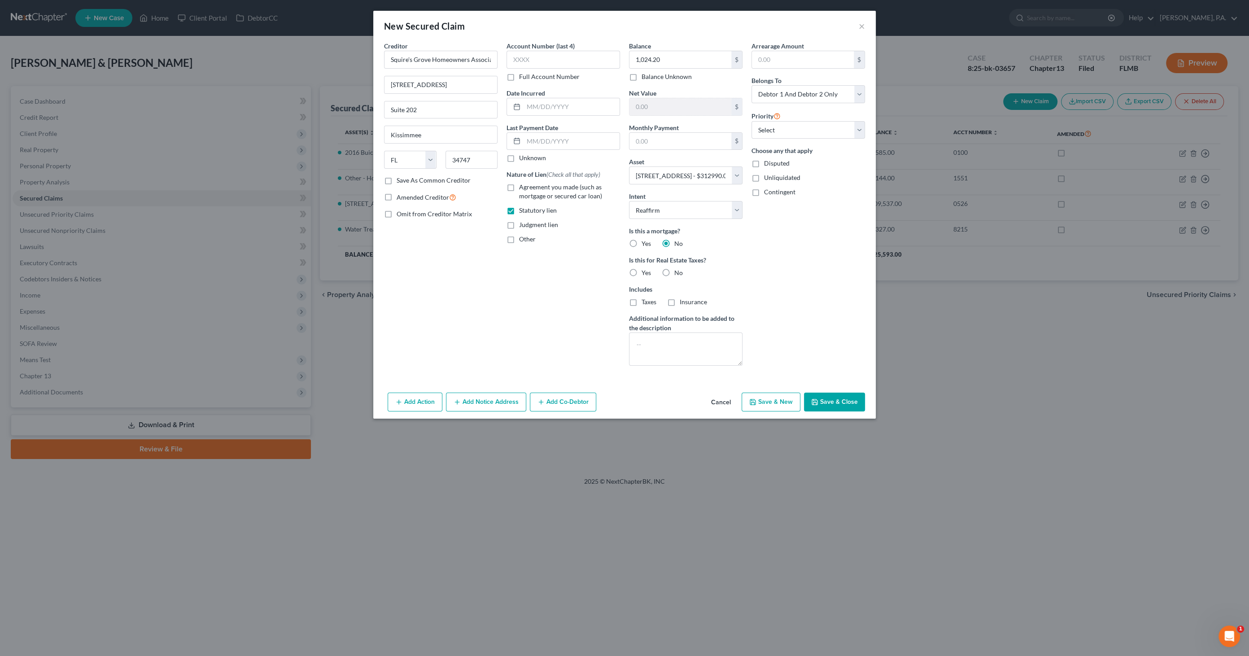
click at [674, 271] on label "No" at bounding box center [678, 272] width 9 height 9
click at [678, 271] on input "No" at bounding box center [681, 271] width 6 height 6
radio input "true"
click at [397, 196] on label "Amended Creditor" at bounding box center [427, 197] width 60 height 10
click at [400, 196] on input "Amended Creditor" at bounding box center [403, 195] width 6 height 6
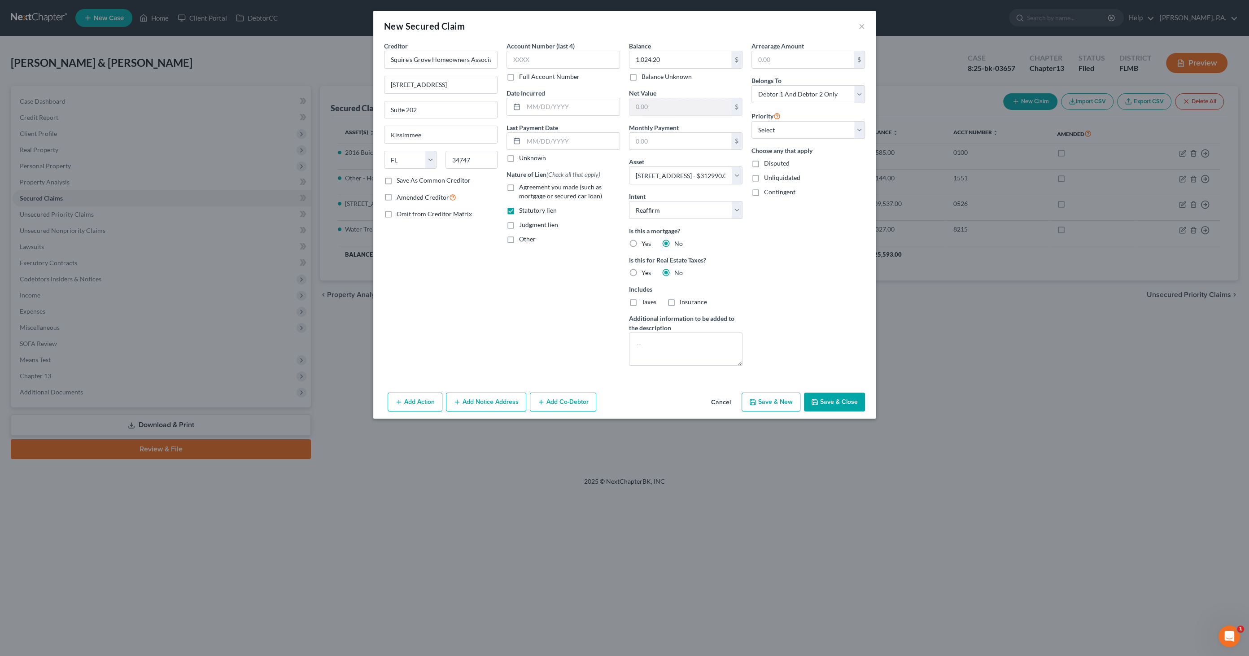
checkbox input "true"
click at [502, 402] on button "Add Notice Address" at bounding box center [486, 402] width 80 height 19
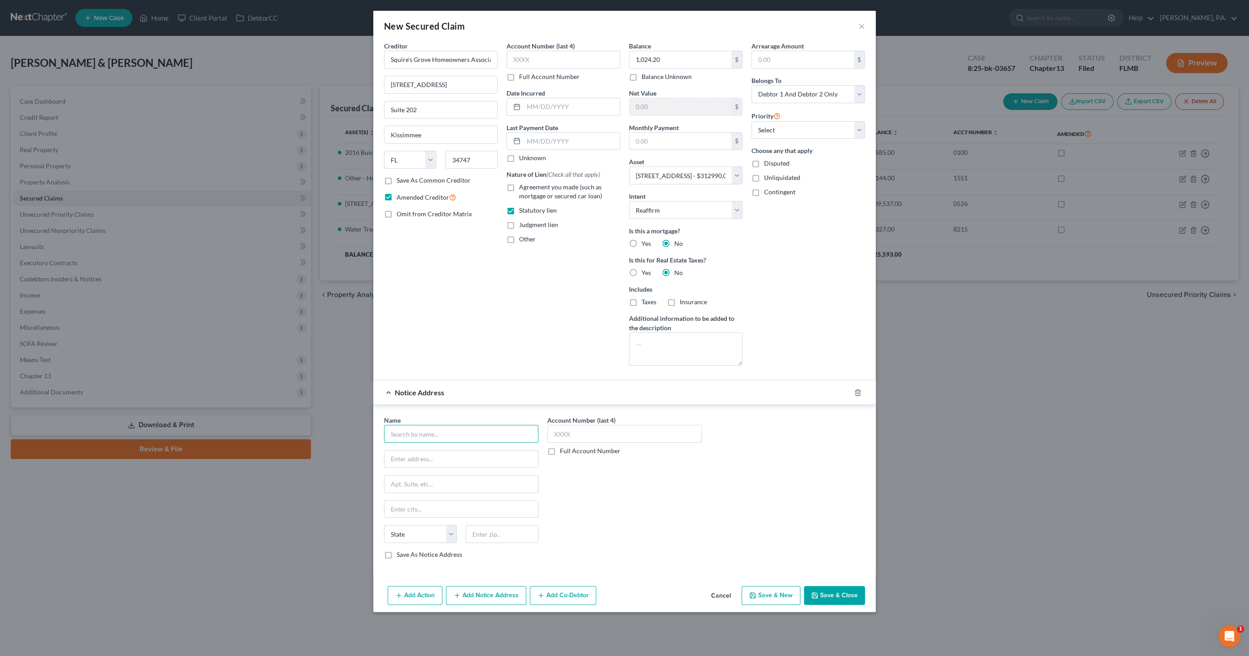
click at [443, 428] on input "text" at bounding box center [461, 434] width 154 height 18
type input "[PERSON_NAME], PLLC"
type input "[STREET_ADDRESS]"
type input "Ste 330"
type input "[GEOGRAPHIC_DATA]"
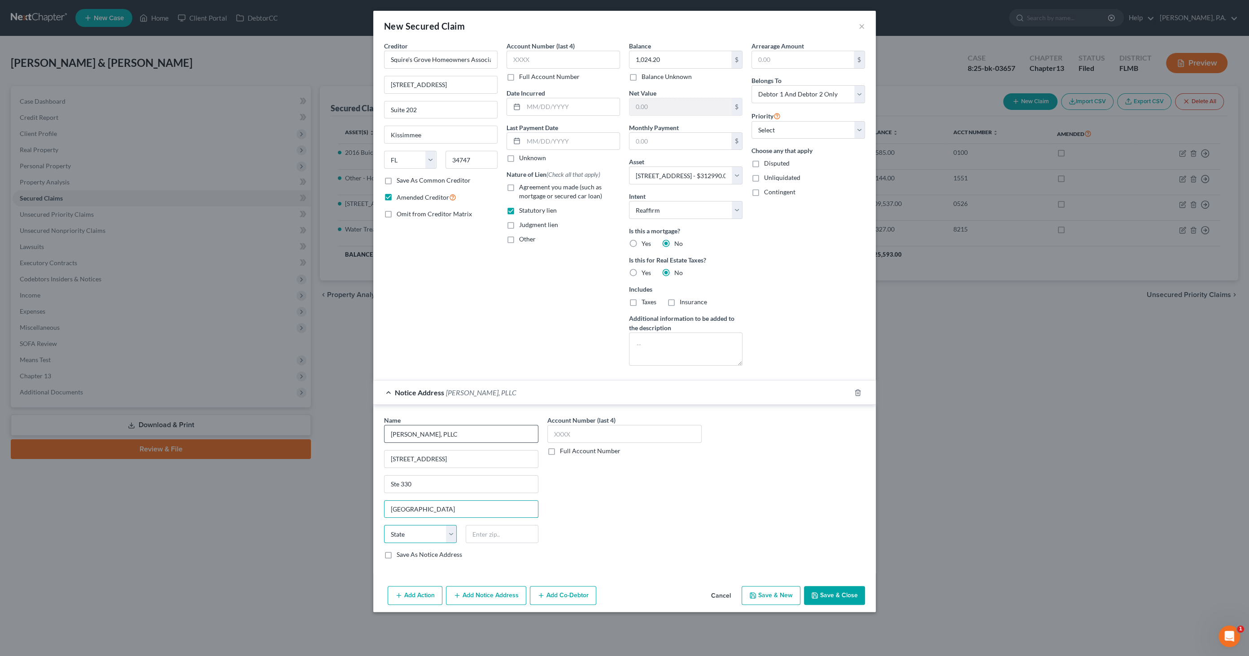
select select "9"
type input "32789"
click at [829, 589] on button "Save & Close" at bounding box center [834, 595] width 61 height 19
select select
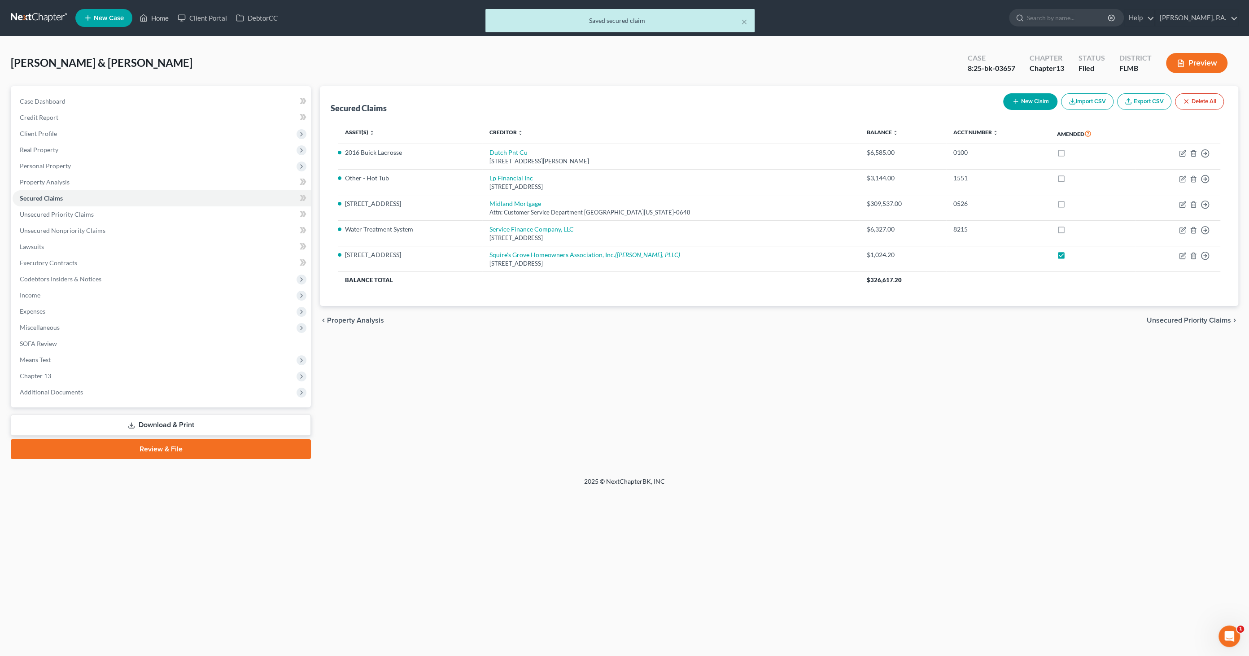
click at [180, 421] on link "Download & Print" at bounding box center [161, 425] width 300 height 21
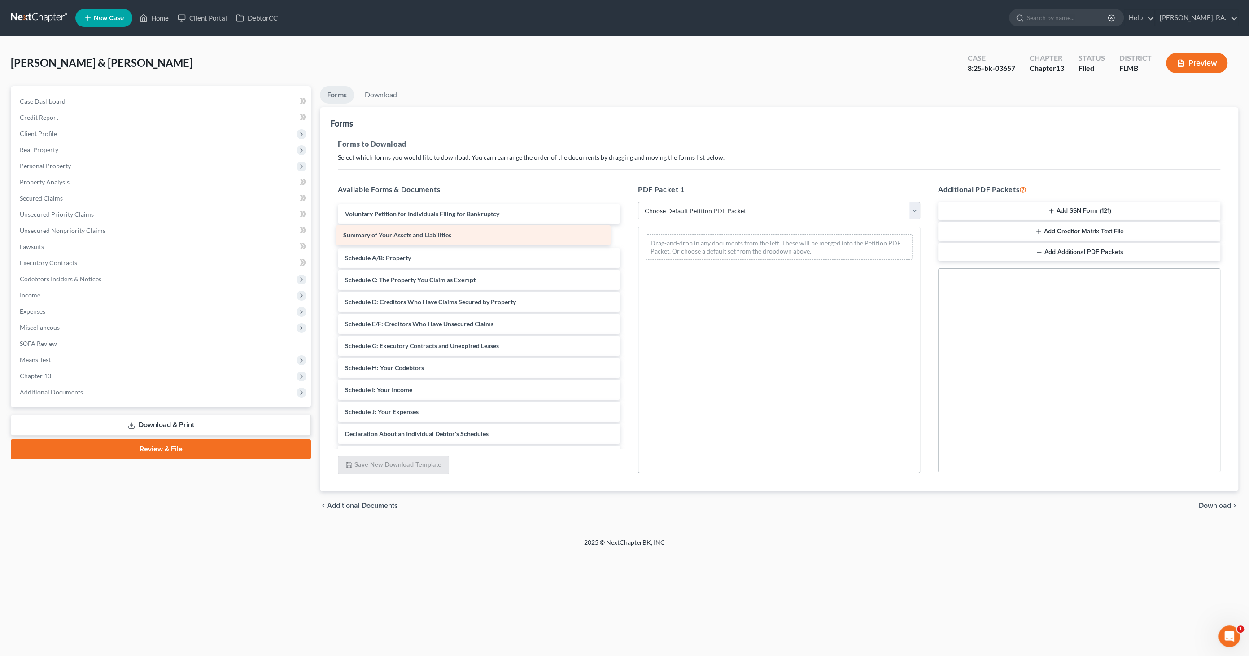
click at [414, 233] on div "Summary of Your Assets and Liabilities Voluntary Petition for Individuals Filin…" at bounding box center [479, 401] width 297 height 394
click at [672, 206] on select "Choose Default Petition PDF Packet Complete Bankruptcy Petition (all forms and …" at bounding box center [779, 211] width 282 height 18
select select "2"
click at [638, 202] on select "Choose Default Petition PDF Packet Complete Bankruptcy Petition (all forms and …" at bounding box center [779, 211] width 282 height 18
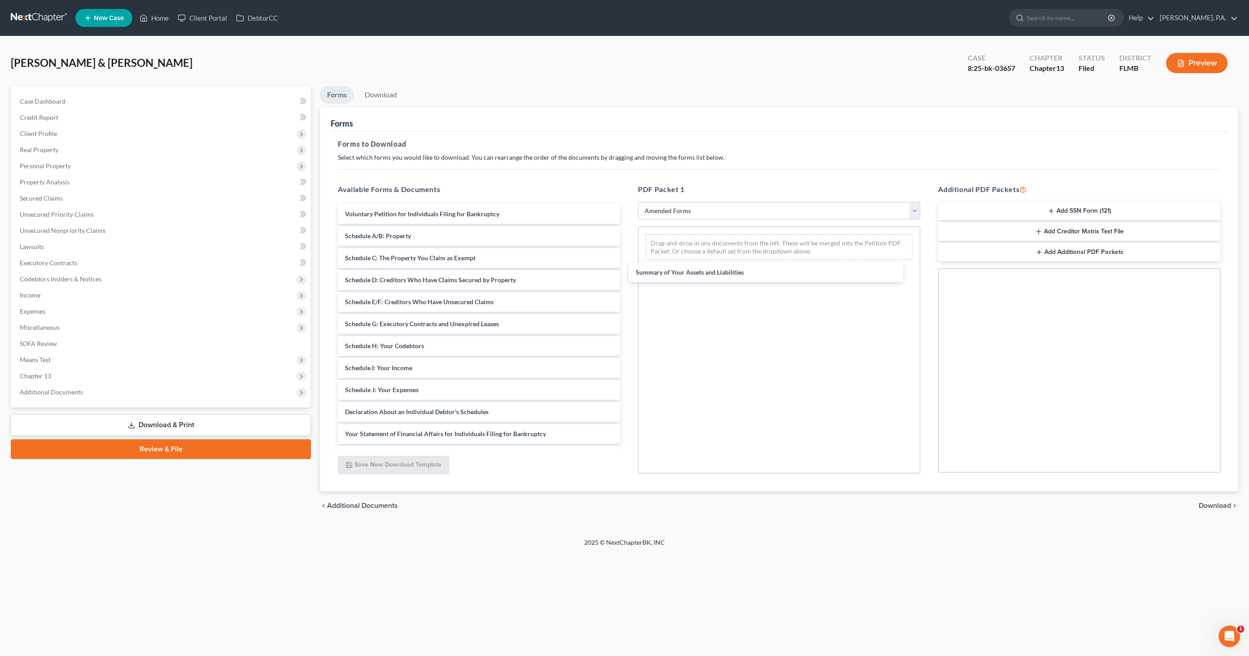
drag, startPoint x: 400, startPoint y: 236, endPoint x: 695, endPoint y: 270, distance: 296.8
click at [627, 272] on div "Summary of Your Assets and Liabilities Voluntary Petition for Individuals Filin…" at bounding box center [479, 390] width 297 height 372
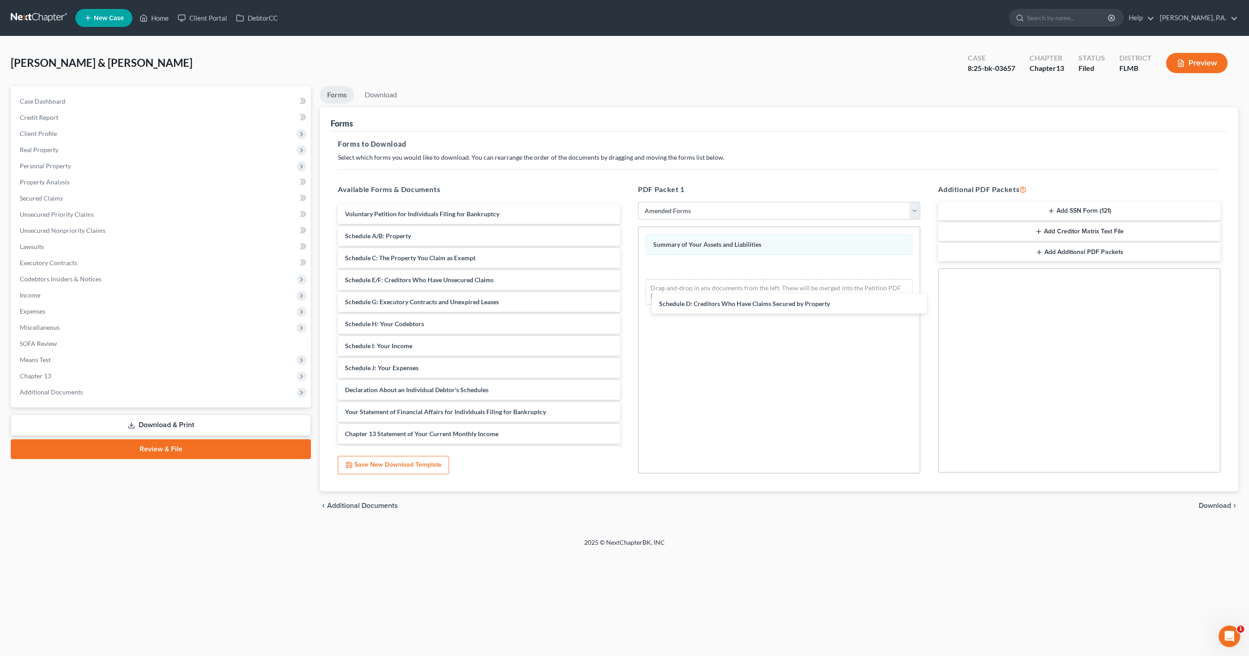
drag, startPoint x: 372, startPoint y: 281, endPoint x: 696, endPoint y: 302, distance: 324.2
click at [627, 301] on div "Schedule D: Creditors Who Have Claims Secured by Property Voluntary Petition fo…" at bounding box center [479, 379] width 297 height 350
click at [1225, 506] on span "Download" at bounding box center [1215, 505] width 32 height 7
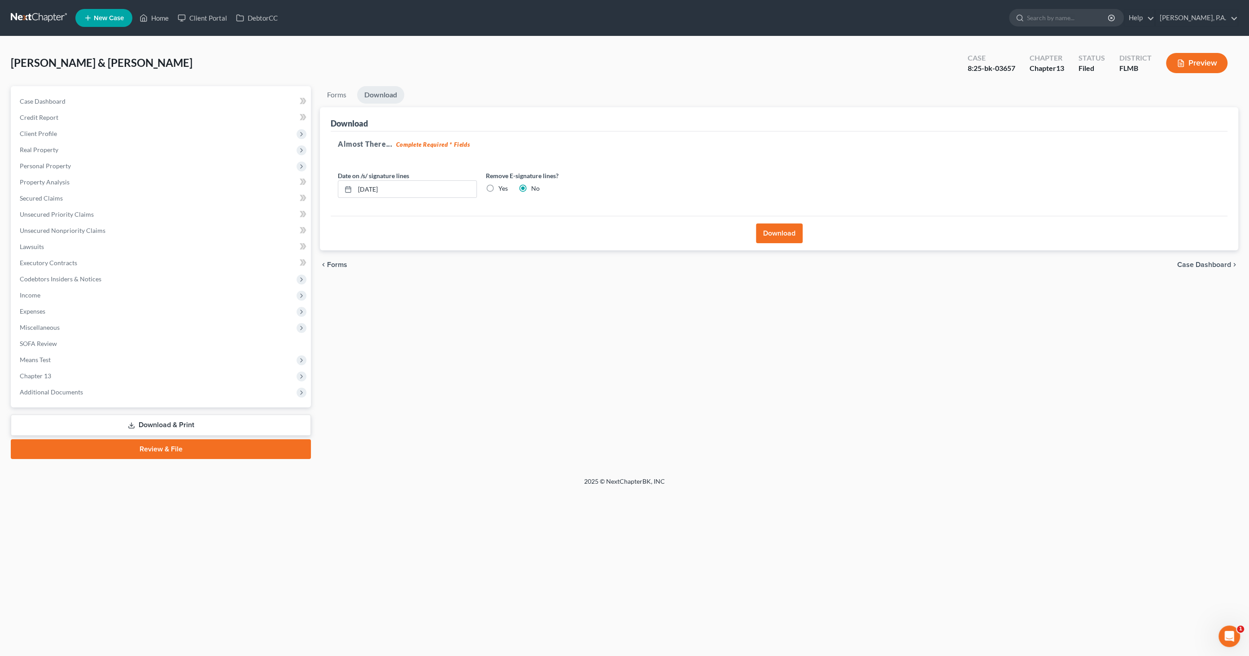
click at [783, 234] on button "Download" at bounding box center [779, 233] width 47 height 20
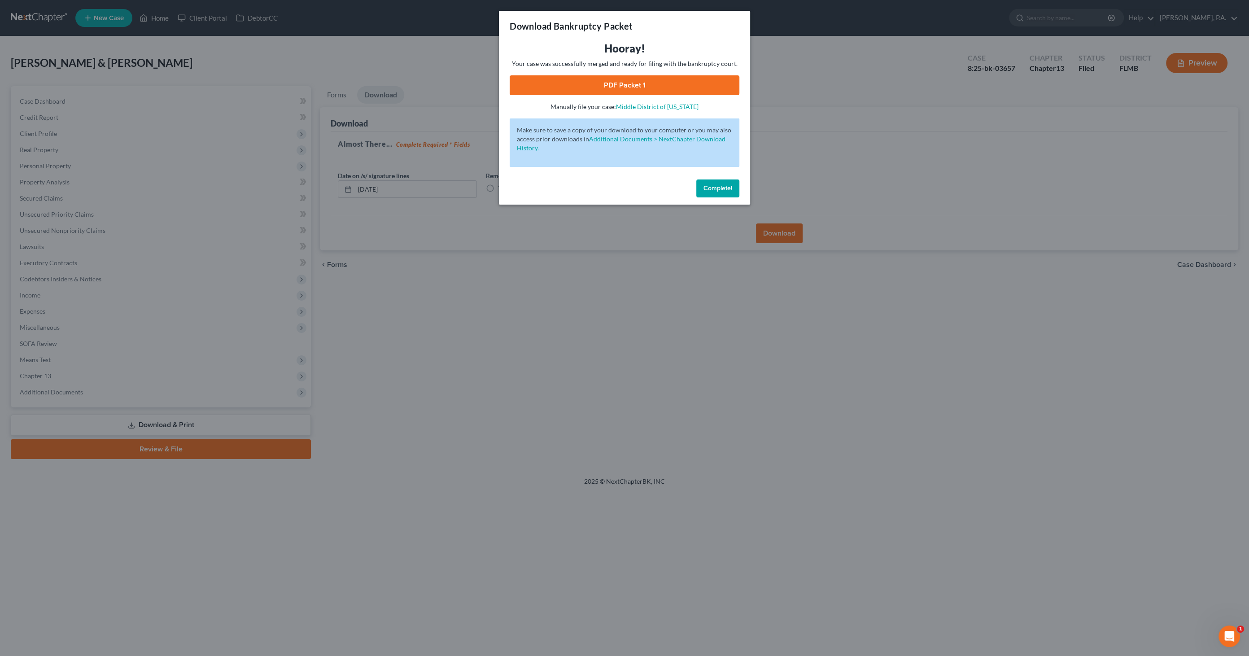
click at [626, 82] on link "PDF Packet 1" at bounding box center [625, 85] width 230 height 20
click at [718, 193] on button "Complete!" at bounding box center [717, 188] width 43 height 18
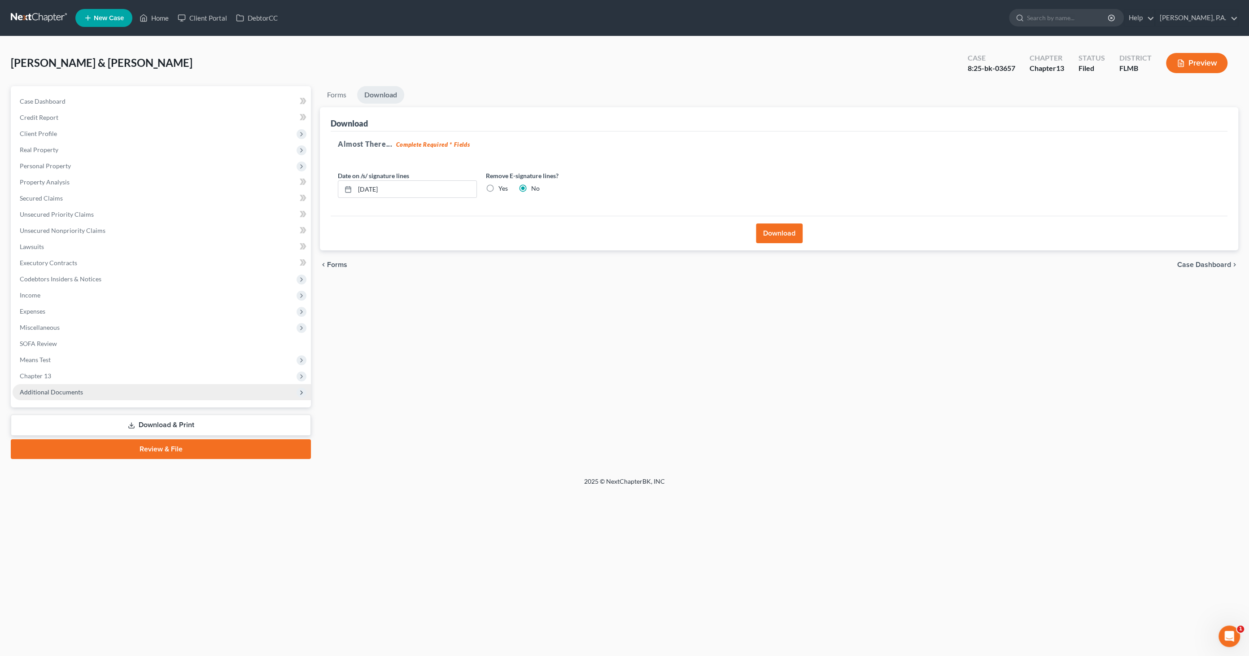
click at [76, 392] on span "Additional Documents" at bounding box center [51, 392] width 63 height 8
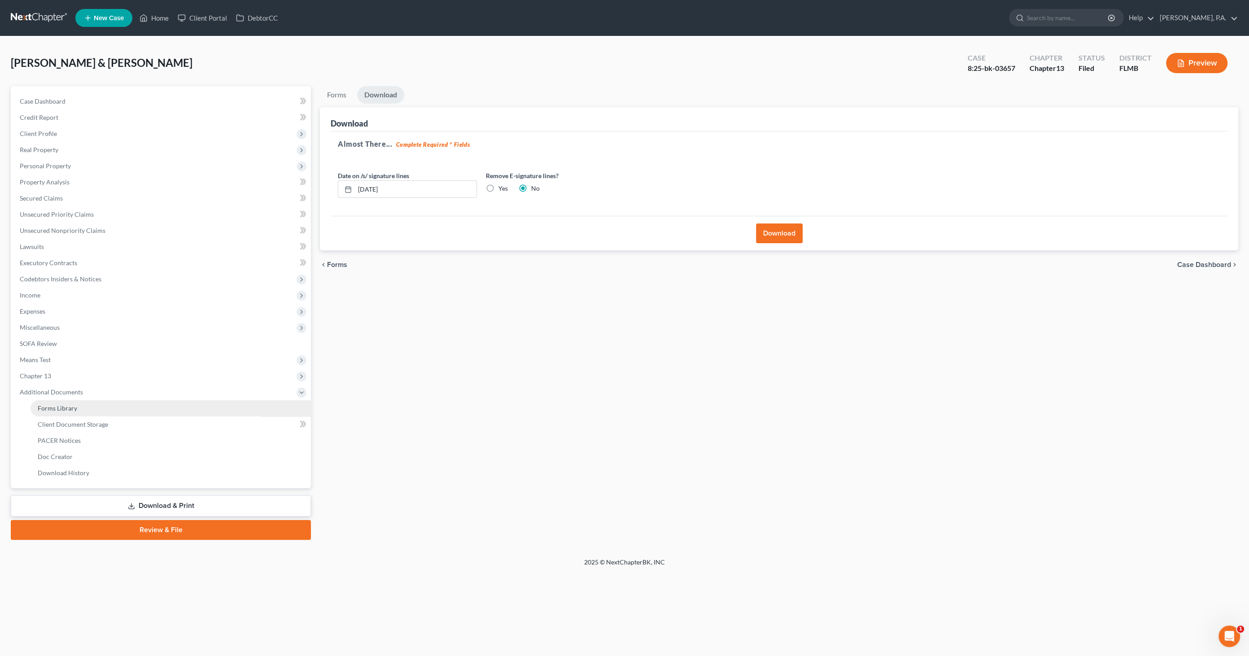
click at [73, 407] on span "Forms Library" at bounding box center [57, 408] width 39 height 8
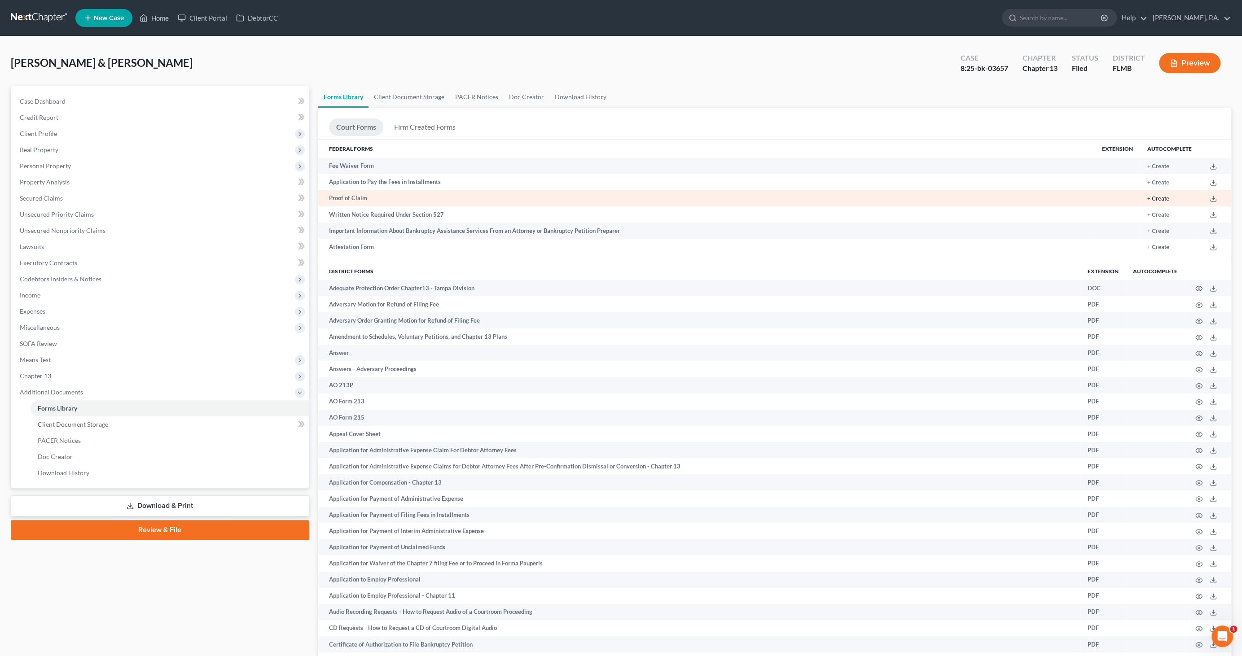
click at [1162, 198] on button "+ Create" at bounding box center [1158, 199] width 22 height 6
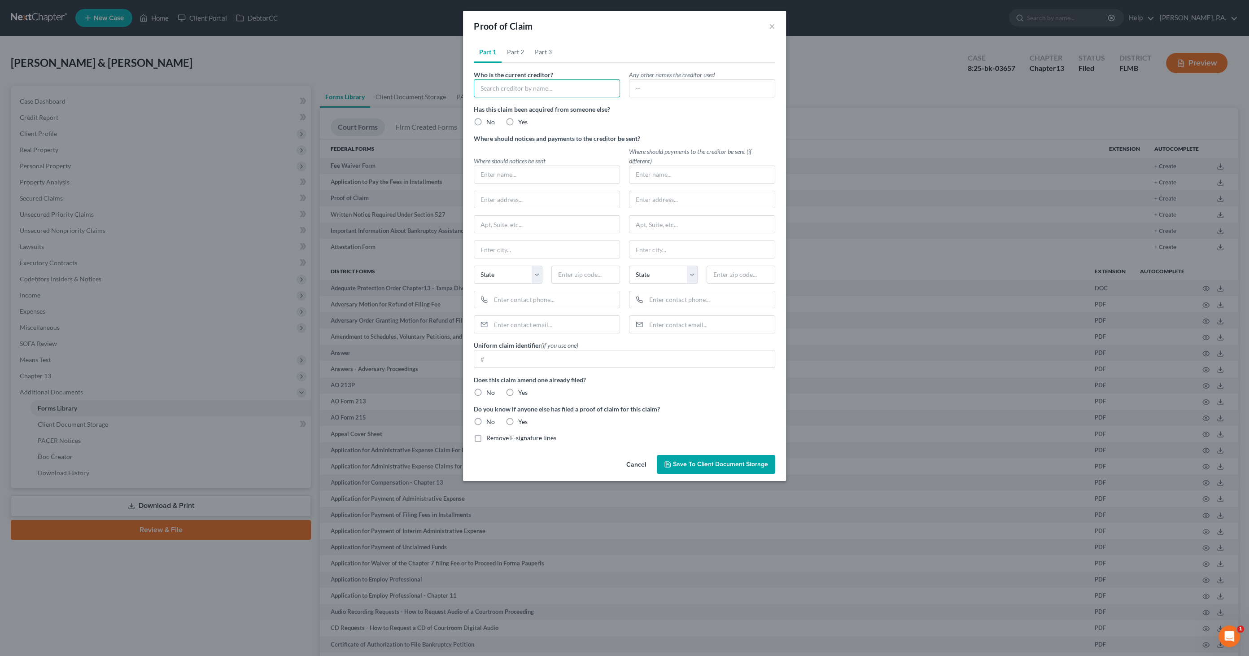
click at [542, 87] on input "text" at bounding box center [547, 88] width 146 height 18
click at [490, 88] on input "text" at bounding box center [547, 88] width 146 height 18
type input "S"
type input "Squire's Grove Homeowners Association"
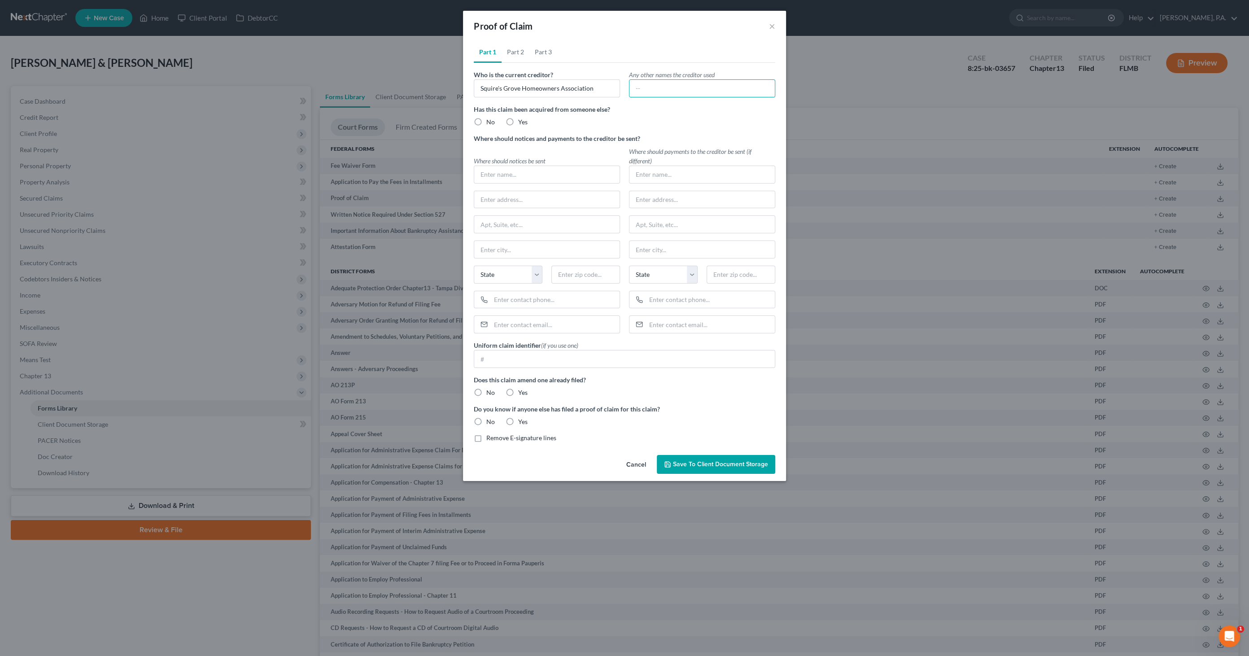
click at [486, 122] on label "No" at bounding box center [490, 122] width 9 height 9
click at [490, 122] on input "No" at bounding box center [493, 121] width 6 height 6
radio input "true"
click at [499, 171] on input "text" at bounding box center [546, 174] width 145 height 17
type input "S"
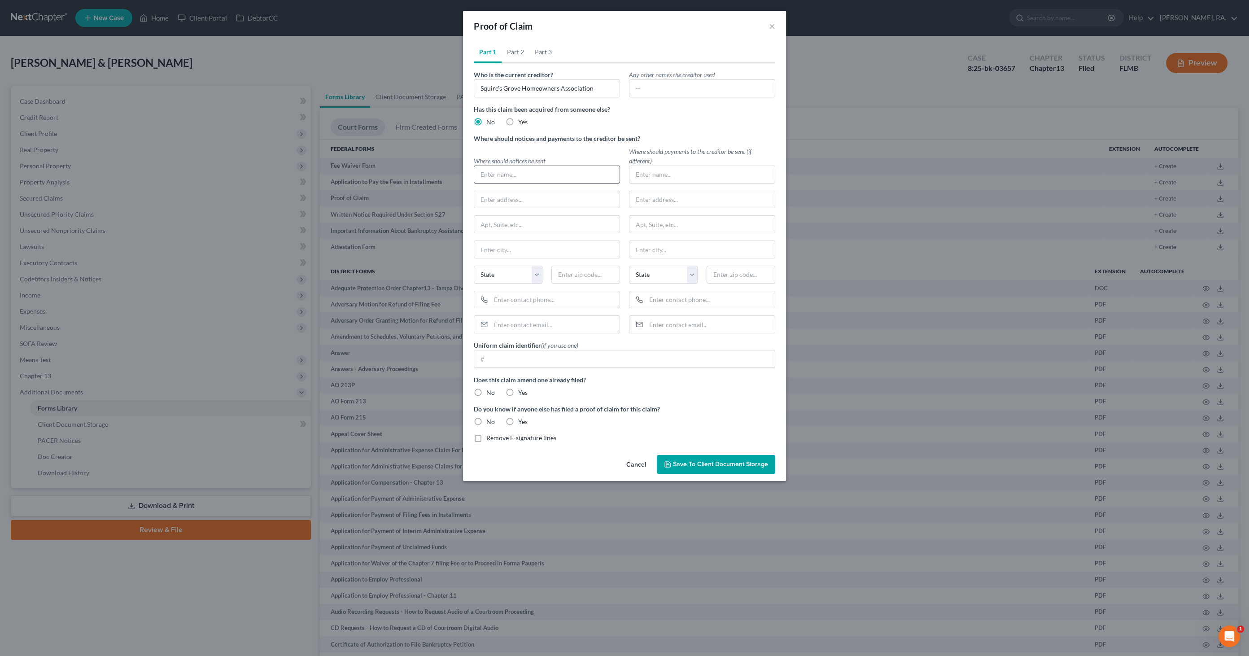
type input "S"
click at [512, 91] on input "S" at bounding box center [547, 88] width 146 height 18
type input "Squire's Grove Homeowners Association"
click at [495, 174] on input "text" at bounding box center [546, 174] width 145 height 17
type input "Squire's Grove Homeowners Association"
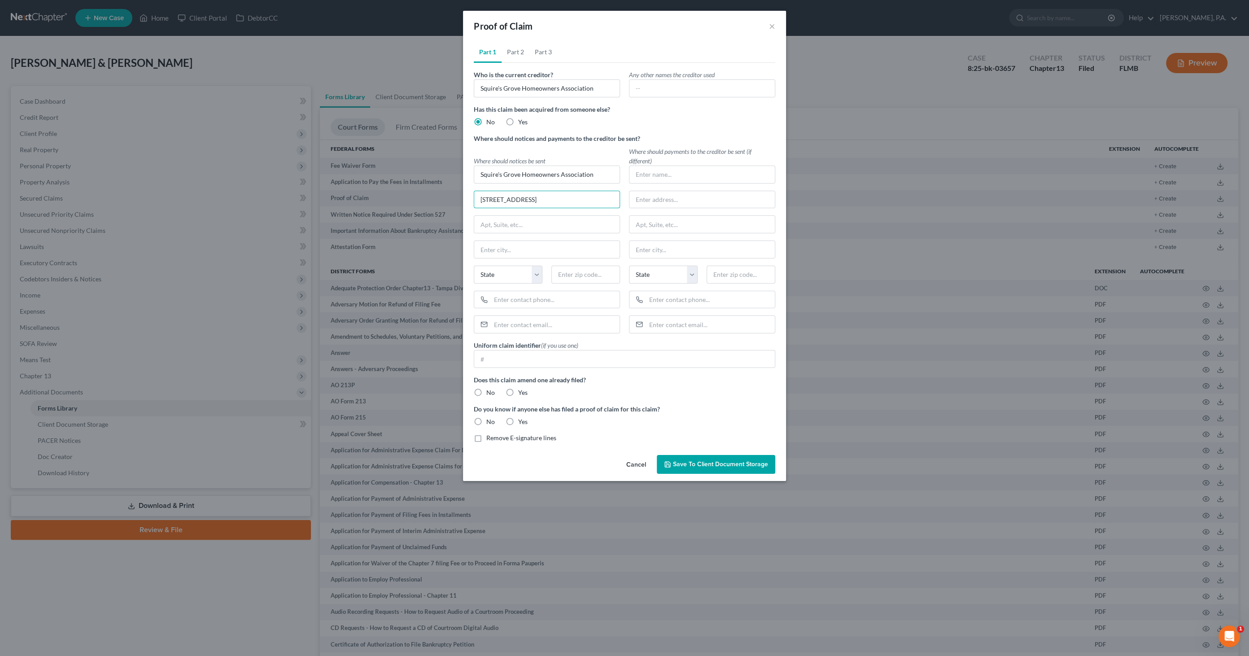
type input "[STREET_ADDRESS]"
type input "Suite 202"
type input "Kissimmee"
select select "9"
type input "34747"
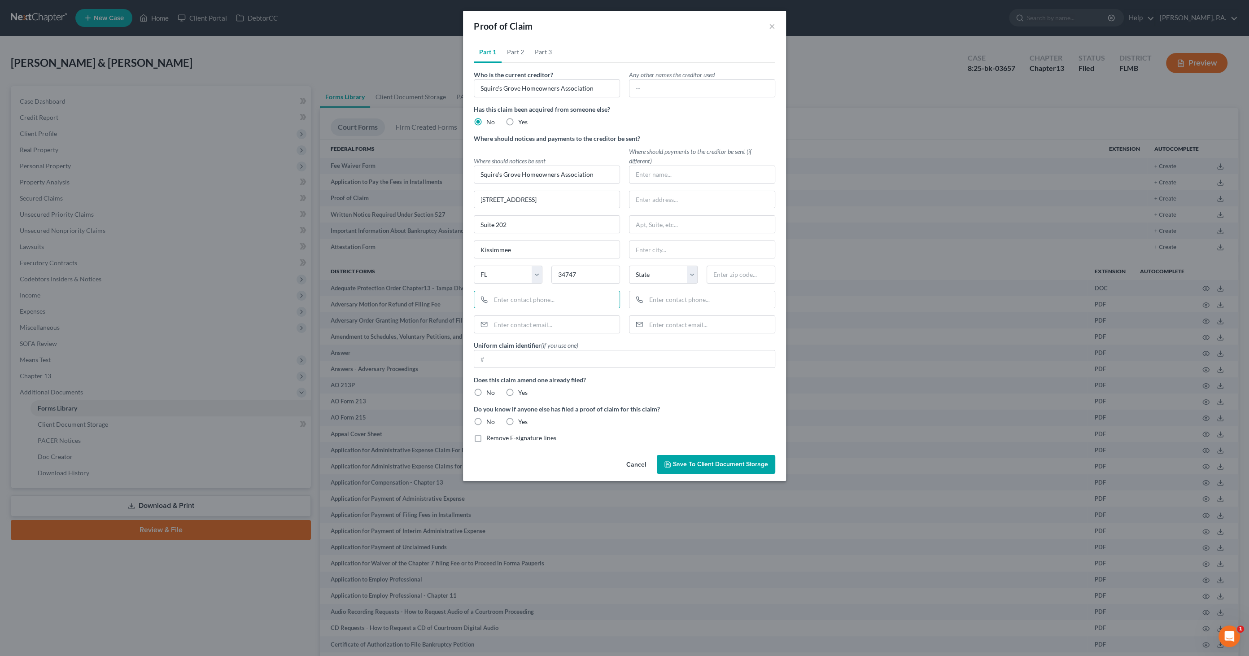
click at [486, 388] on label "No" at bounding box center [490, 392] width 9 height 9
click at [490, 388] on input "No" at bounding box center [493, 391] width 6 height 6
radio input "true"
click at [486, 419] on label "No" at bounding box center [490, 421] width 9 height 9
click at [490, 419] on input "No" at bounding box center [493, 420] width 6 height 6
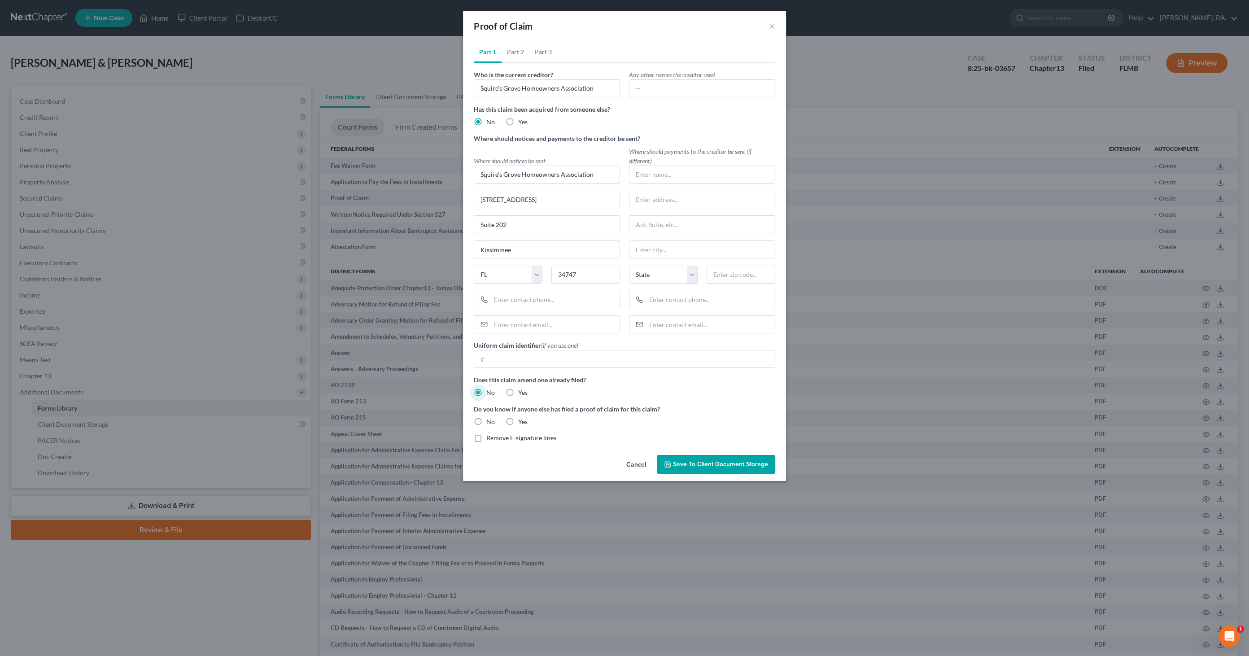
radio input "true"
click at [521, 50] on link "Part 2" at bounding box center [516, 52] width 28 height 22
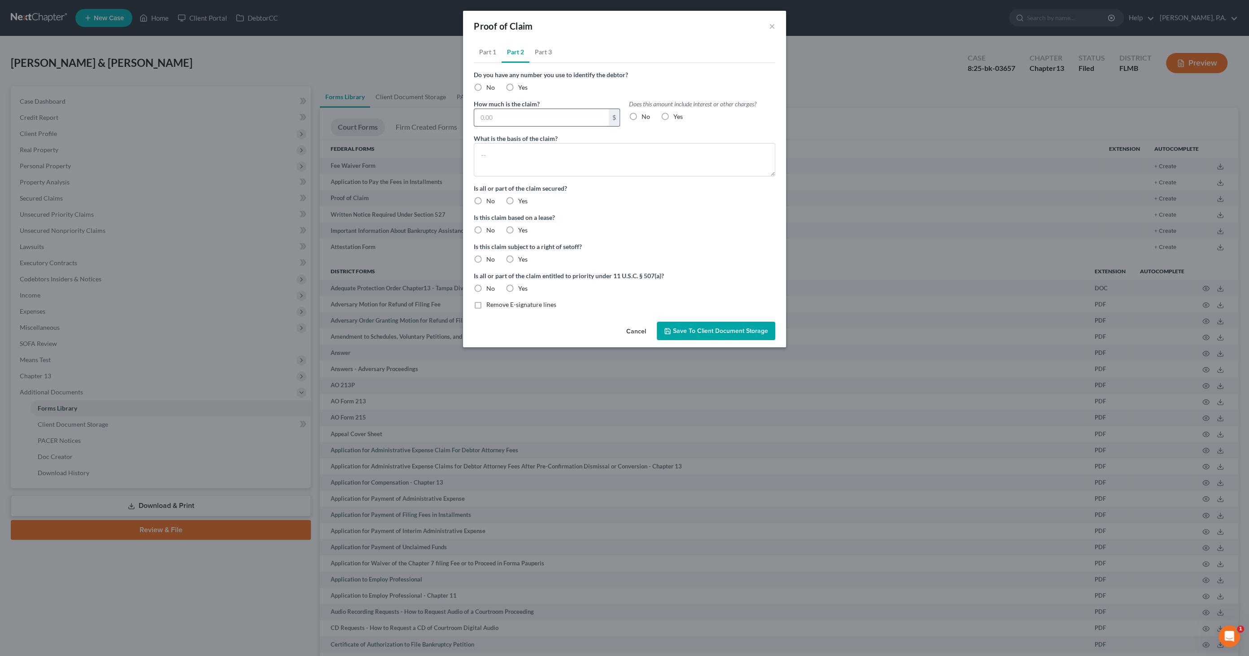
click at [495, 116] on input "text" at bounding box center [541, 117] width 135 height 17
type input "1,024.20"
click at [673, 117] on label "Yes" at bounding box center [677, 116] width 9 height 9
click at [677, 117] on input "Yes" at bounding box center [680, 115] width 6 height 6
radio input "true"
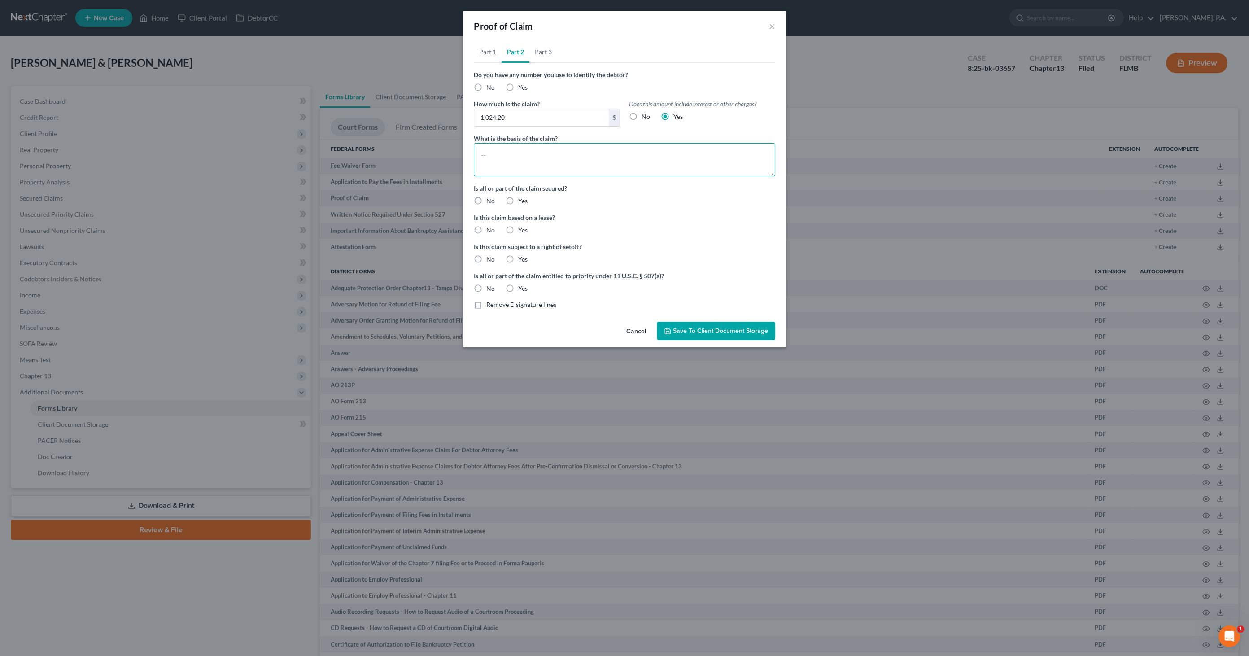
click at [546, 153] on textarea at bounding box center [625, 159] width 302 height 33
type textarea "HOA"
click at [518, 200] on label "Yes" at bounding box center [522, 201] width 9 height 9
click at [522, 200] on input "Yes" at bounding box center [525, 200] width 6 height 6
radio input "true"
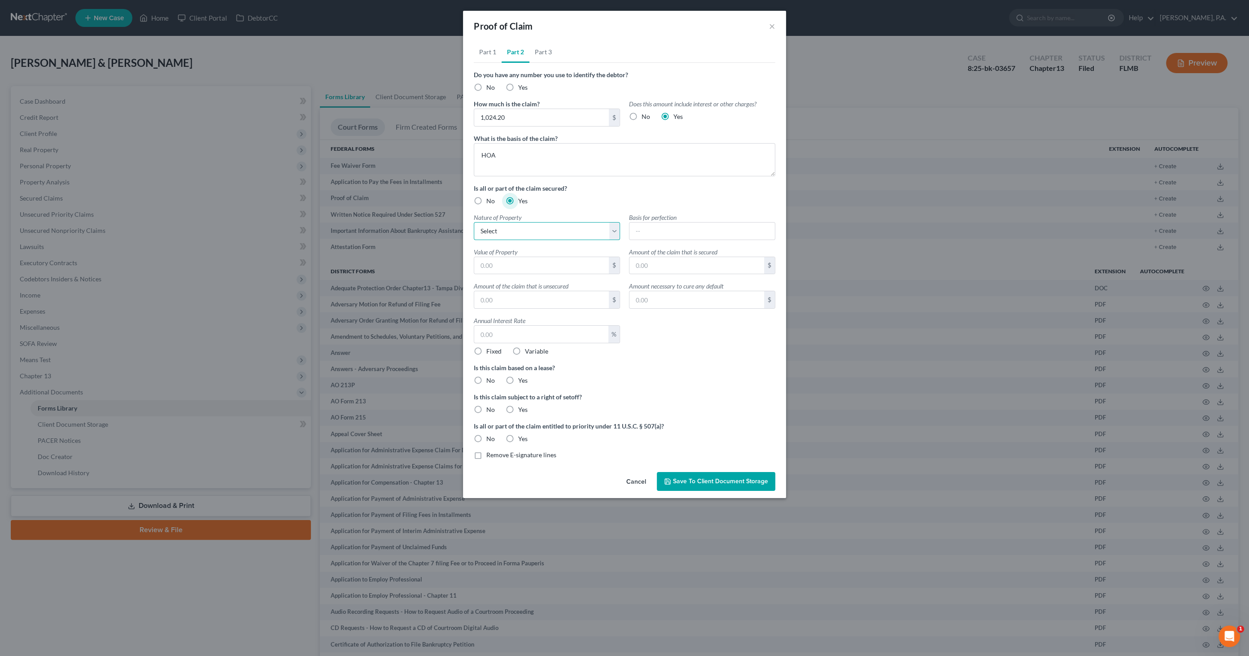
click at [506, 228] on select "Select Real Estate Motor Vehicle Other" at bounding box center [547, 231] width 146 height 18
select select "0"
click at [474, 222] on select "Select Real Estate Motor Vehicle Other" at bounding box center [547, 231] width 146 height 18
click at [652, 229] on input "text" at bounding box center [702, 231] width 145 height 17
click at [643, 264] on input "text" at bounding box center [697, 265] width 135 height 17
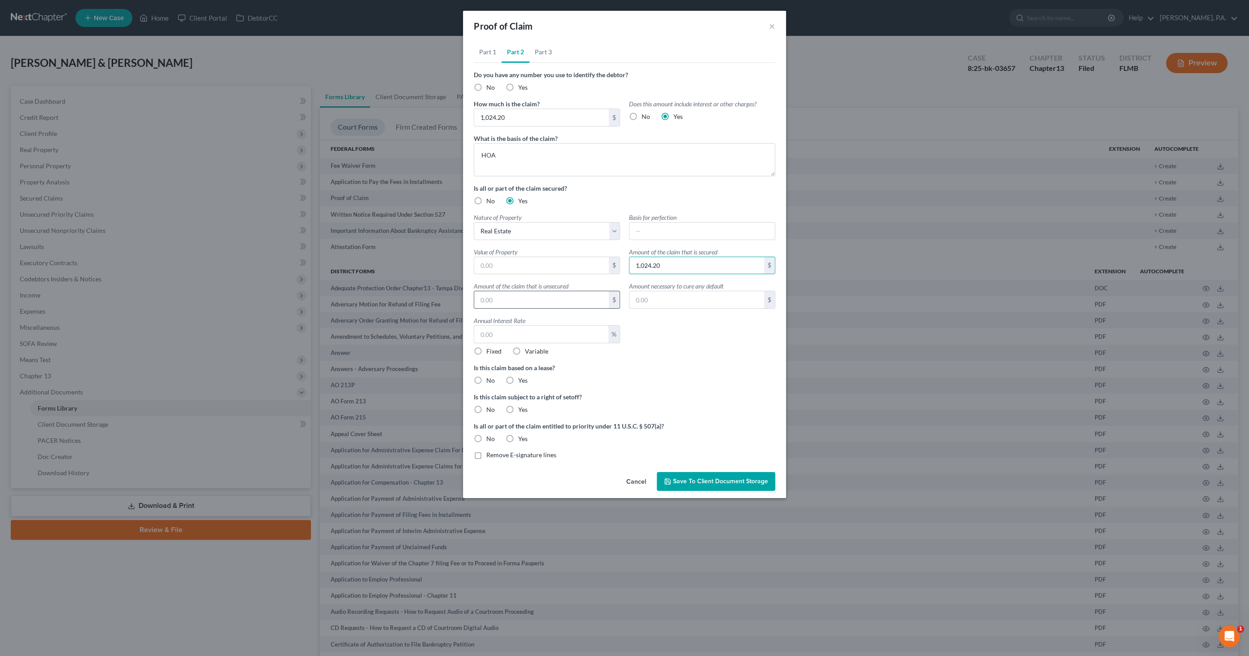
type input "1,024.20"
click at [582, 301] on input "text" at bounding box center [541, 299] width 135 height 17
click at [673, 304] on input "text" at bounding box center [697, 299] width 135 height 17
type input "1,024.20"
click at [517, 337] on input "text" at bounding box center [541, 334] width 134 height 17
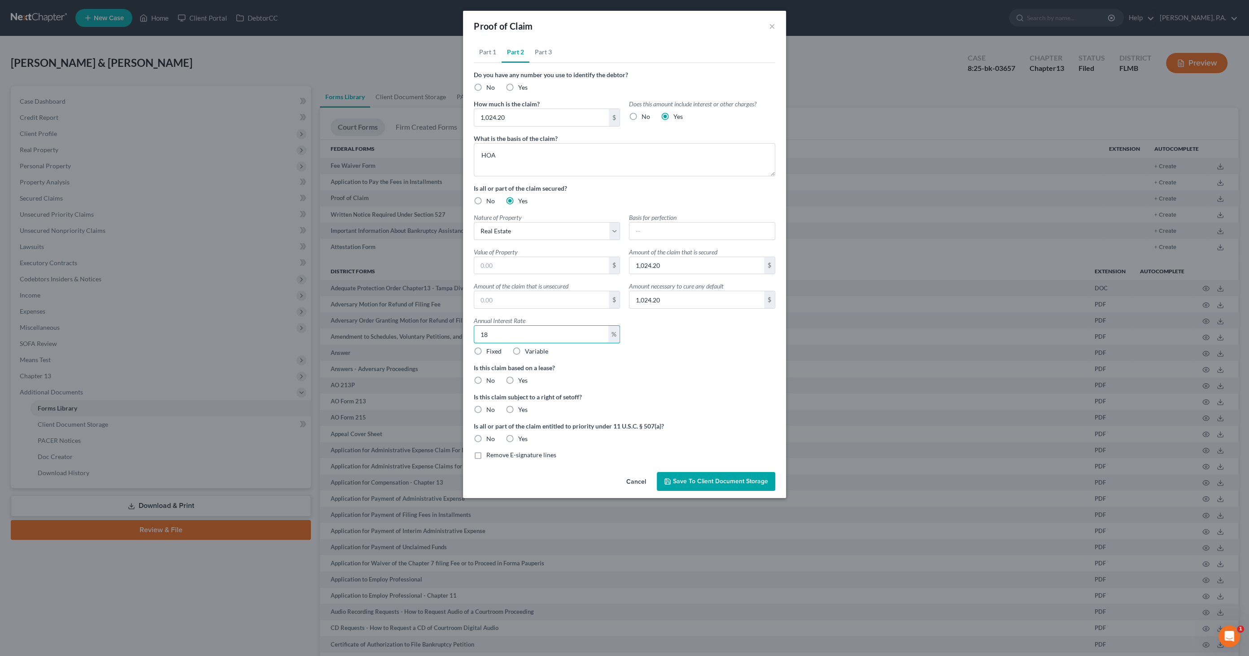
type input "18"
click at [498, 350] on span "Fixed" at bounding box center [493, 351] width 15 height 8
click at [496, 350] on input "Fixed" at bounding box center [493, 350] width 6 height 6
radio input "true"
click at [486, 376] on label "No" at bounding box center [490, 380] width 9 height 9
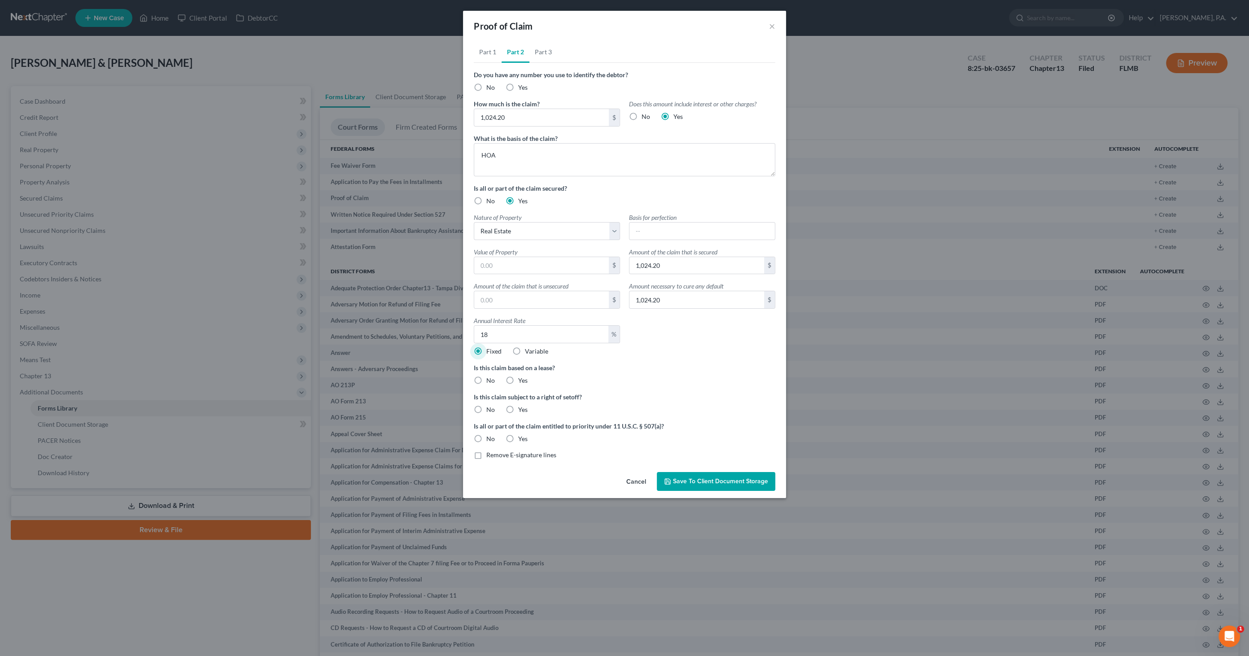
click at [490, 376] on input "No" at bounding box center [493, 379] width 6 height 6
radio input "true"
click at [490, 407] on span "No" at bounding box center [490, 410] width 9 height 8
click at [490, 407] on input "No" at bounding box center [493, 408] width 6 height 6
radio input "true"
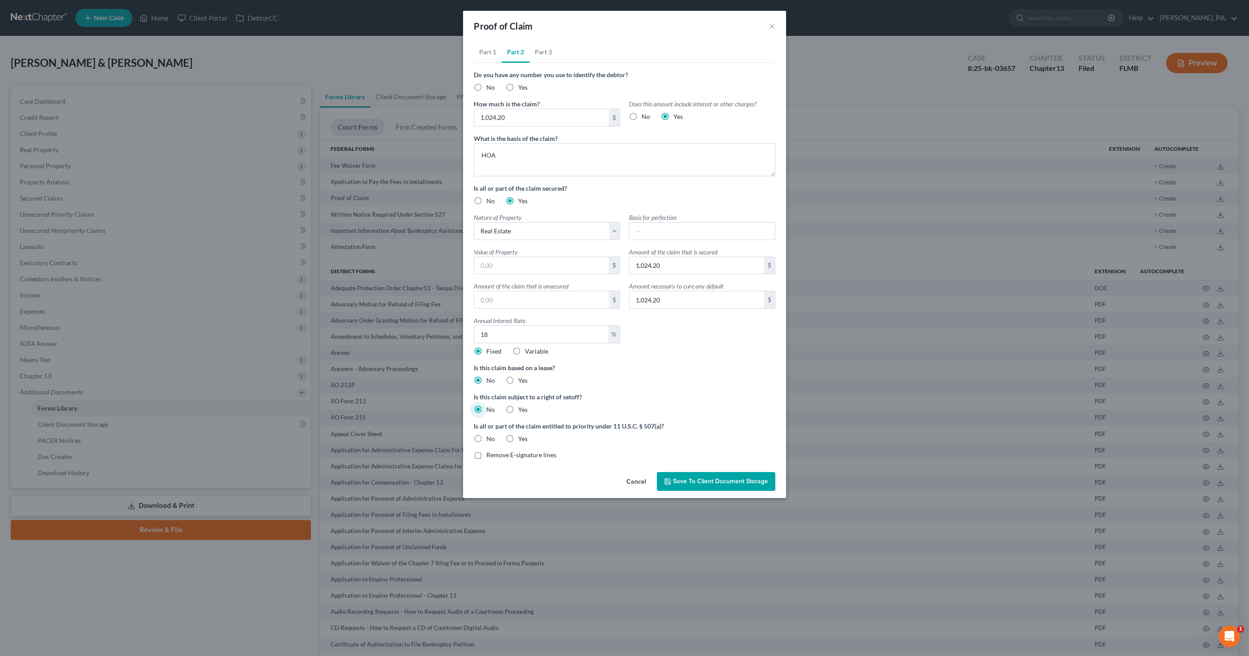
click at [486, 437] on label "No" at bounding box center [490, 438] width 9 height 9
click at [490, 437] on input "No" at bounding box center [493, 437] width 6 height 6
radio input "true"
click at [542, 48] on link "Part 3" at bounding box center [543, 52] width 28 height 22
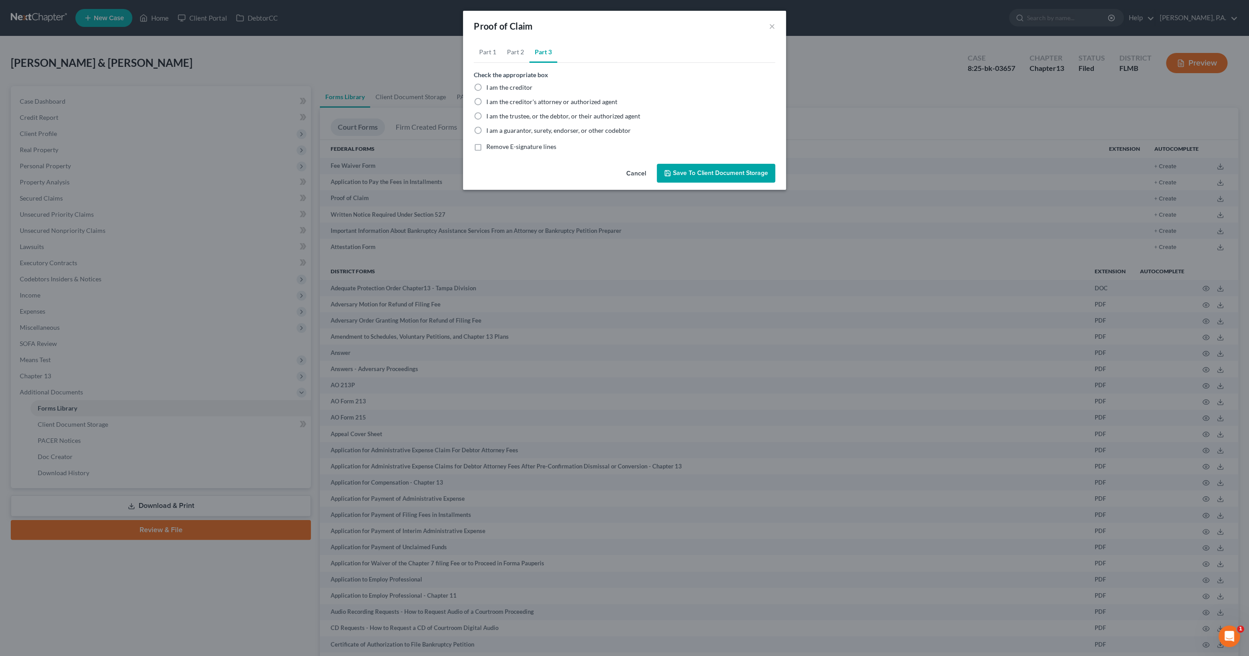
click at [511, 114] on span "I am the trustee, or the debtor, or their authorized agent" at bounding box center [563, 116] width 154 height 8
click at [496, 114] on input "I am the trustee, or the debtor, or their authorized agent" at bounding box center [493, 115] width 6 height 6
radio input "true"
click at [695, 174] on span "Save to Client Document Storage" at bounding box center [720, 173] width 95 height 8
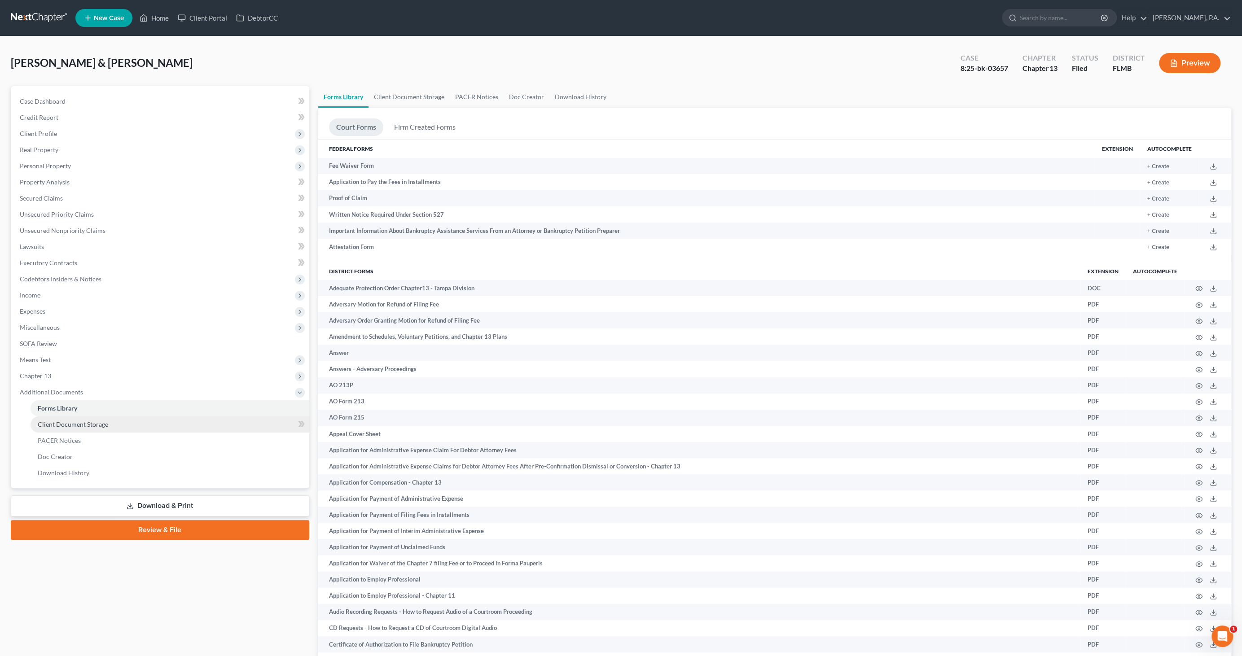
click at [89, 426] on span "Client Document Storage" at bounding box center [73, 424] width 70 height 8
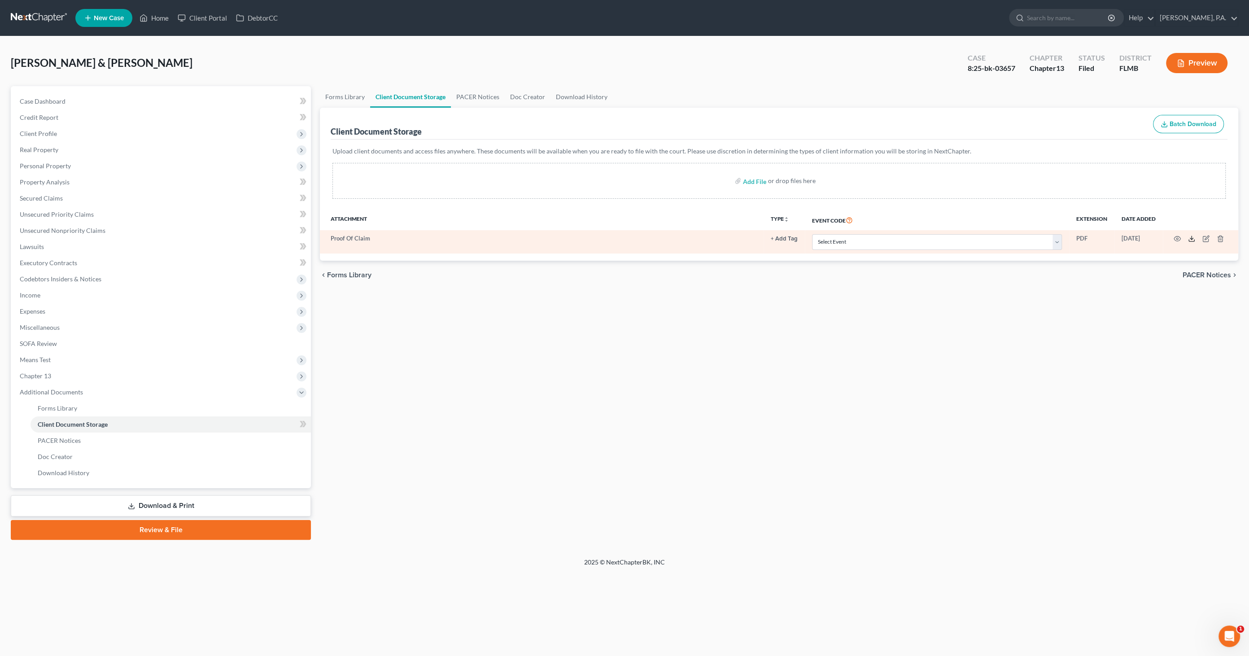
click at [1193, 235] on icon at bounding box center [1191, 238] width 7 height 7
click at [1204, 240] on icon "button" at bounding box center [1206, 238] width 7 height 7
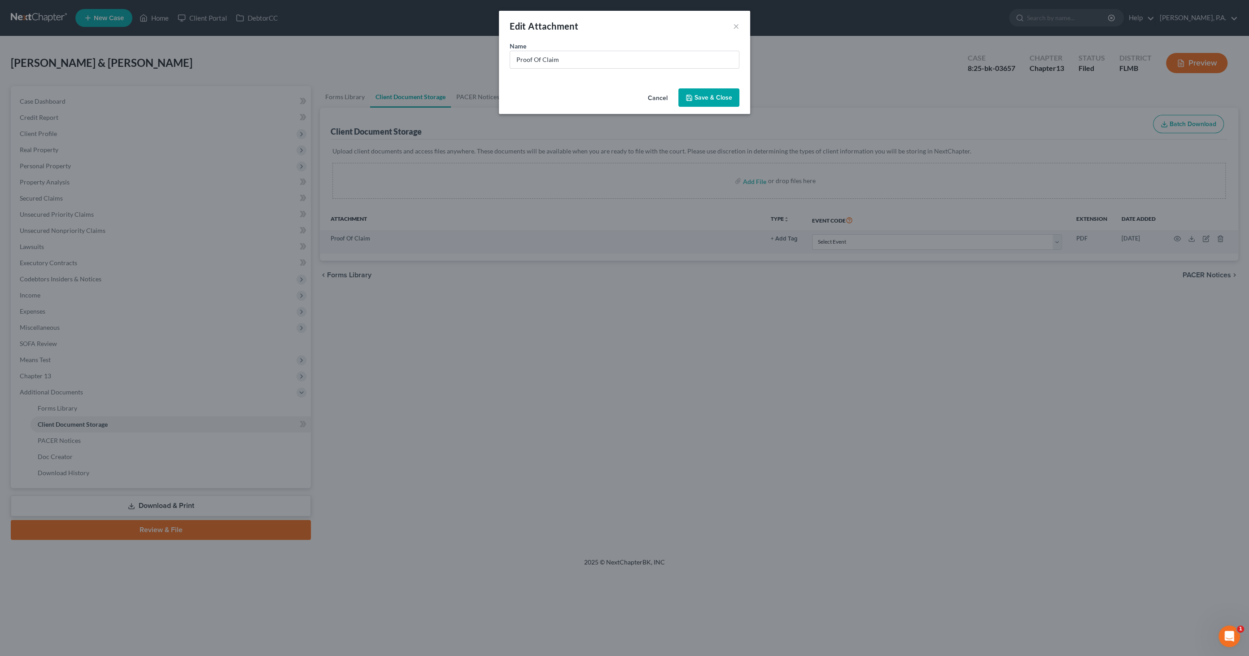
drag, startPoint x: 698, startPoint y: 99, endPoint x: 672, endPoint y: 141, distance: 49.9
click at [672, 141] on div "Edit Attachment × Name * Proof Of Claim Cancel Save & Close" at bounding box center [624, 328] width 1249 height 656
click at [655, 100] on button "Cancel" at bounding box center [658, 98] width 34 height 18
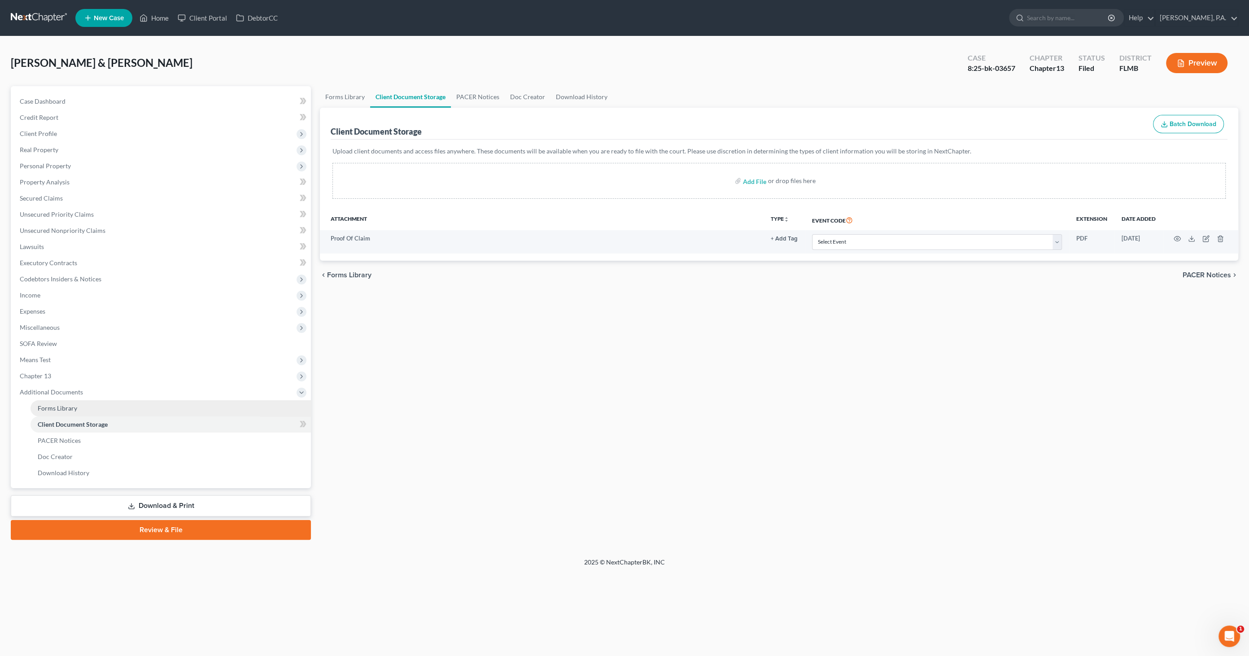
click at [65, 406] on span "Forms Library" at bounding box center [57, 408] width 39 height 8
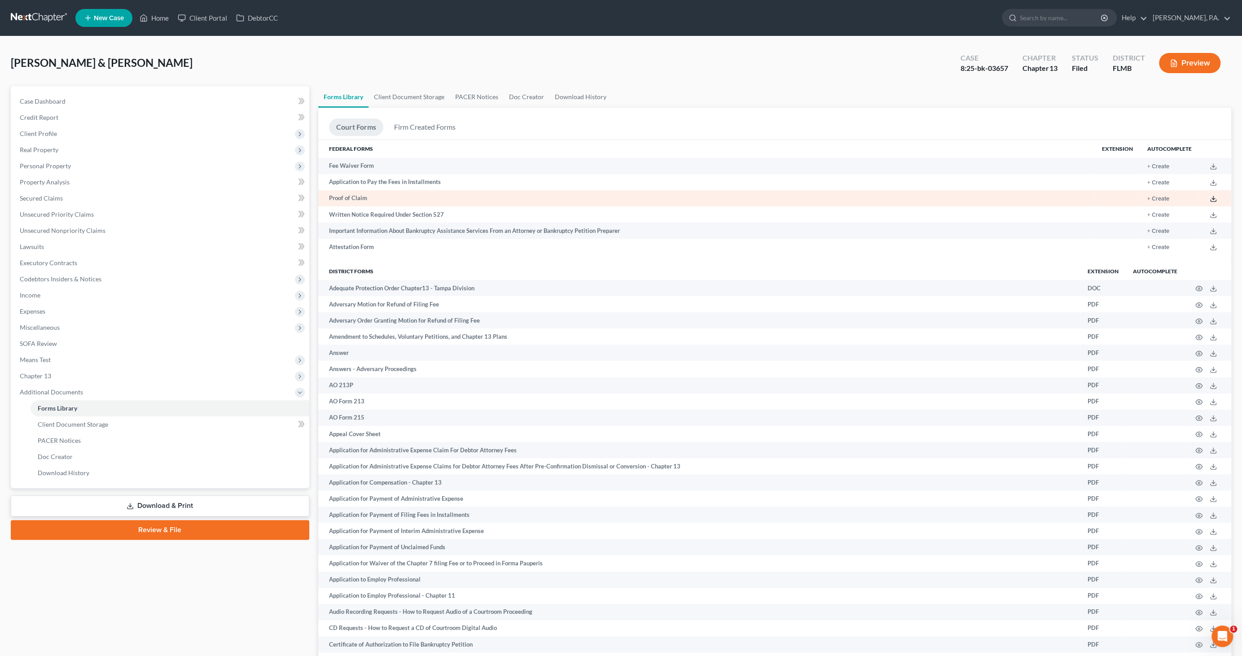
click at [1213, 198] on line at bounding box center [1213, 198] width 0 height 4
